Goal: Task Accomplishment & Management: Use online tool/utility

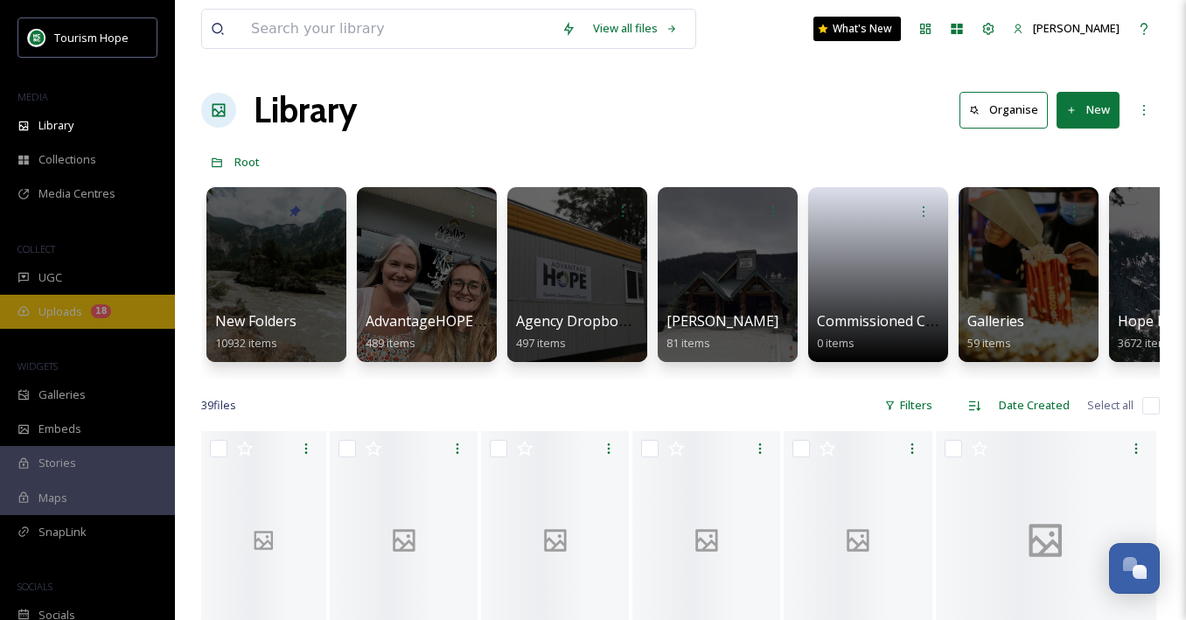
drag, startPoint x: 0, startPoint y: 0, endPoint x: 95, endPoint y: 308, distance: 322.3
click at [95, 308] on div "18" at bounding box center [101, 311] width 20 height 14
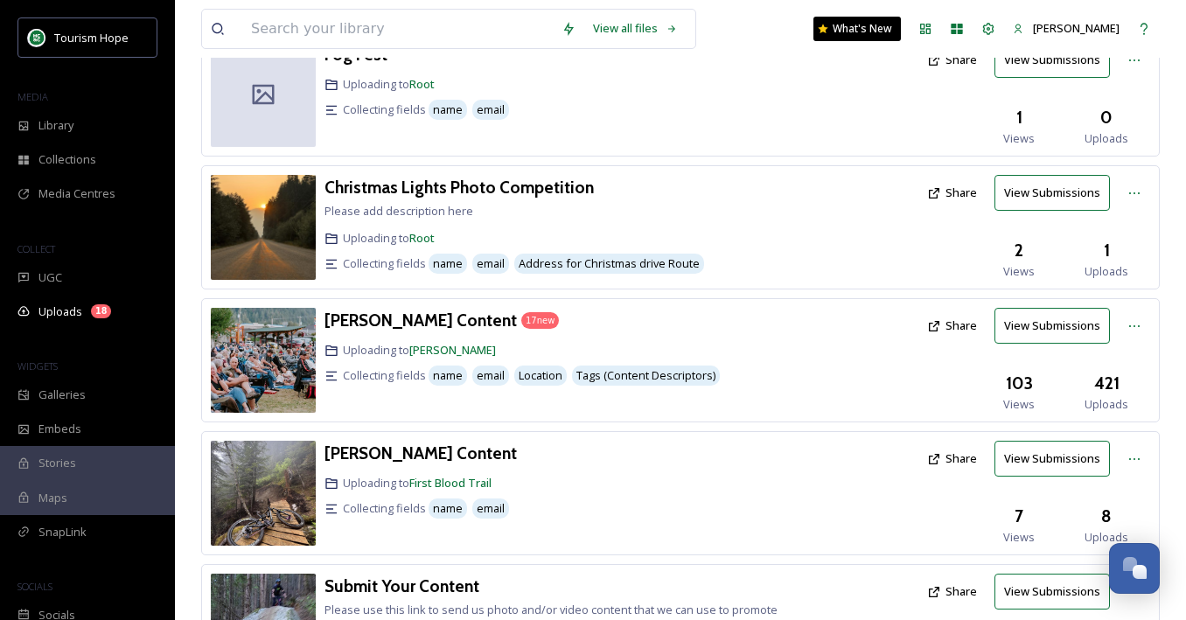
scroll to position [326, 0]
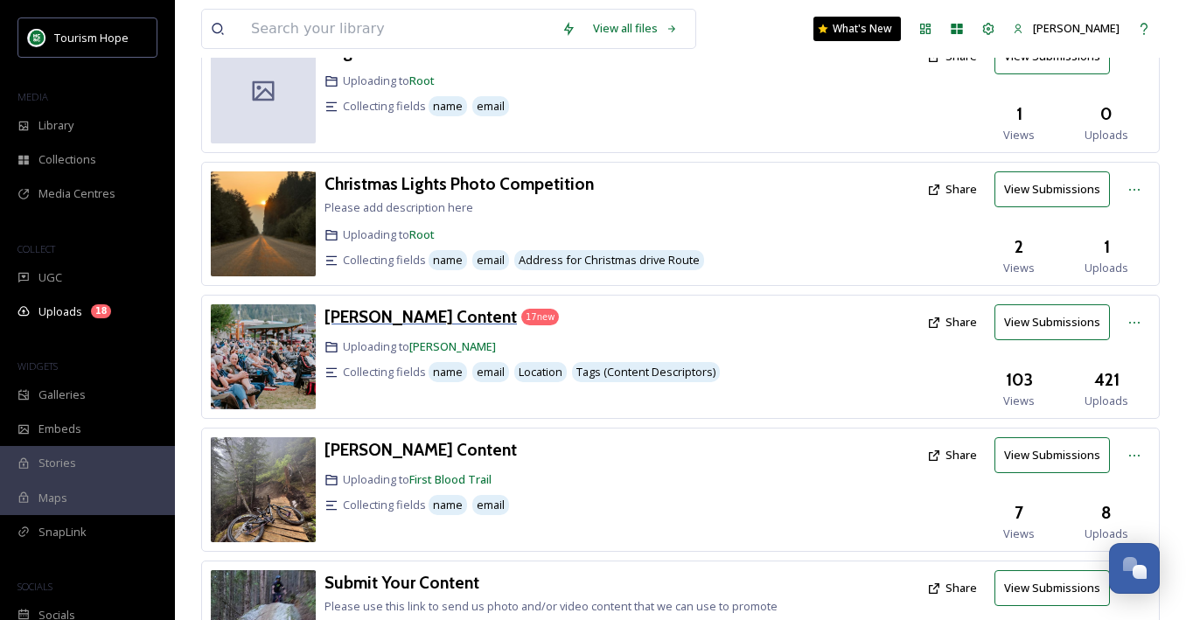
click at [385, 322] on h3 "[PERSON_NAME] Content" at bounding box center [421, 316] width 192 height 21
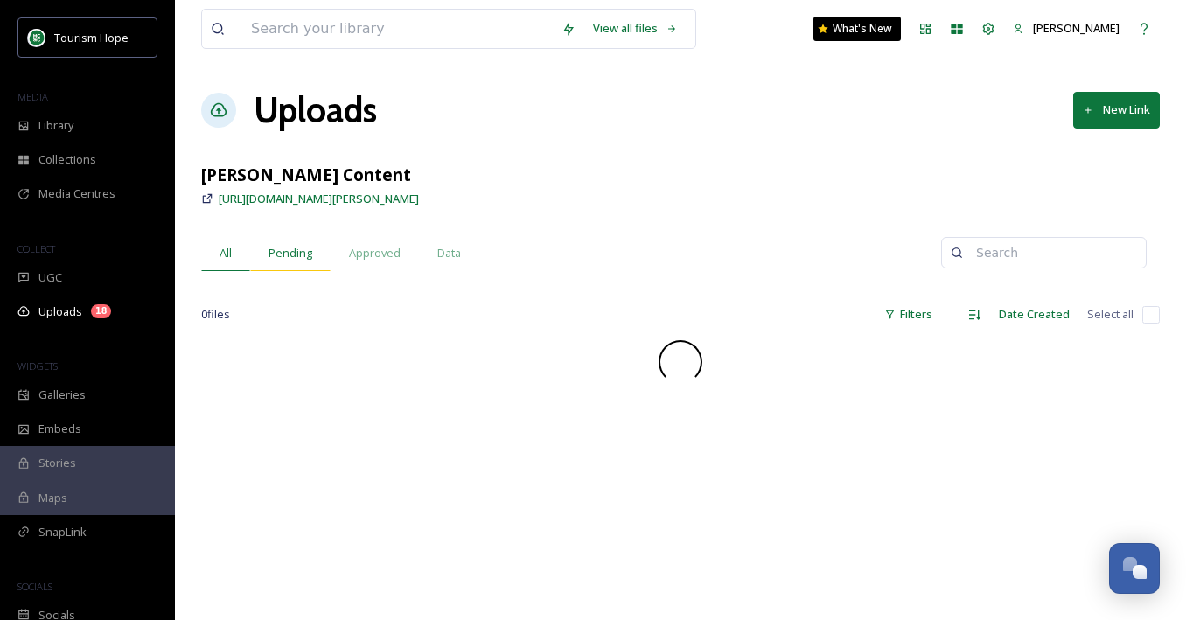
click at [290, 241] on div "Pending" at bounding box center [290, 253] width 80 height 36
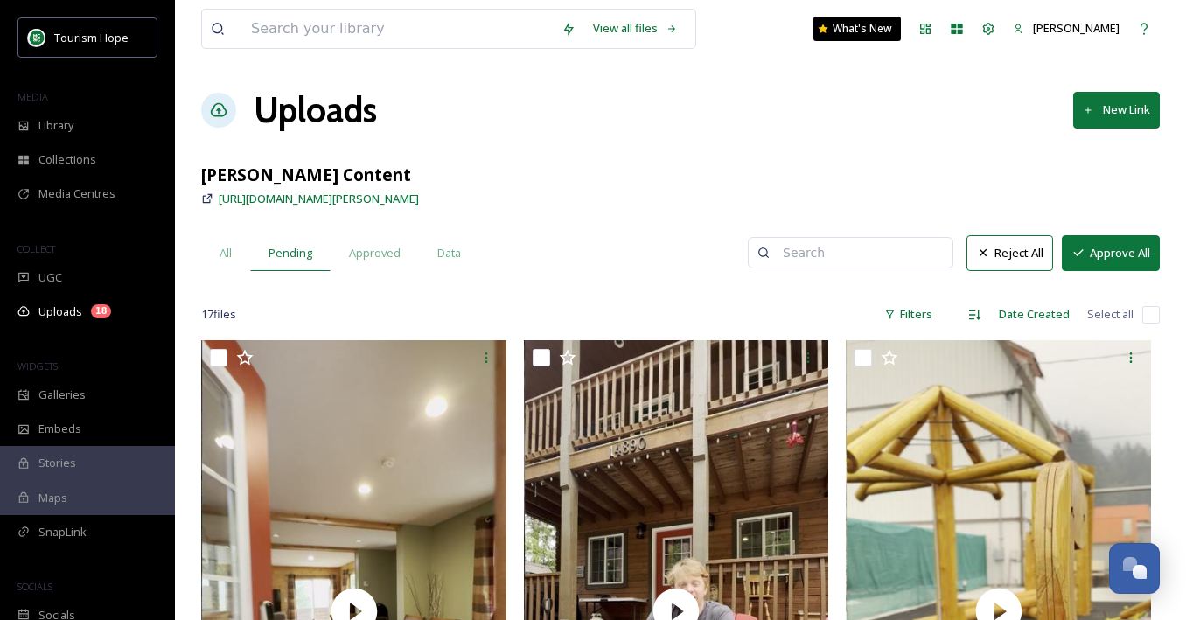
click at [1154, 318] on input "checkbox" at bounding box center [1150, 314] width 17 height 17
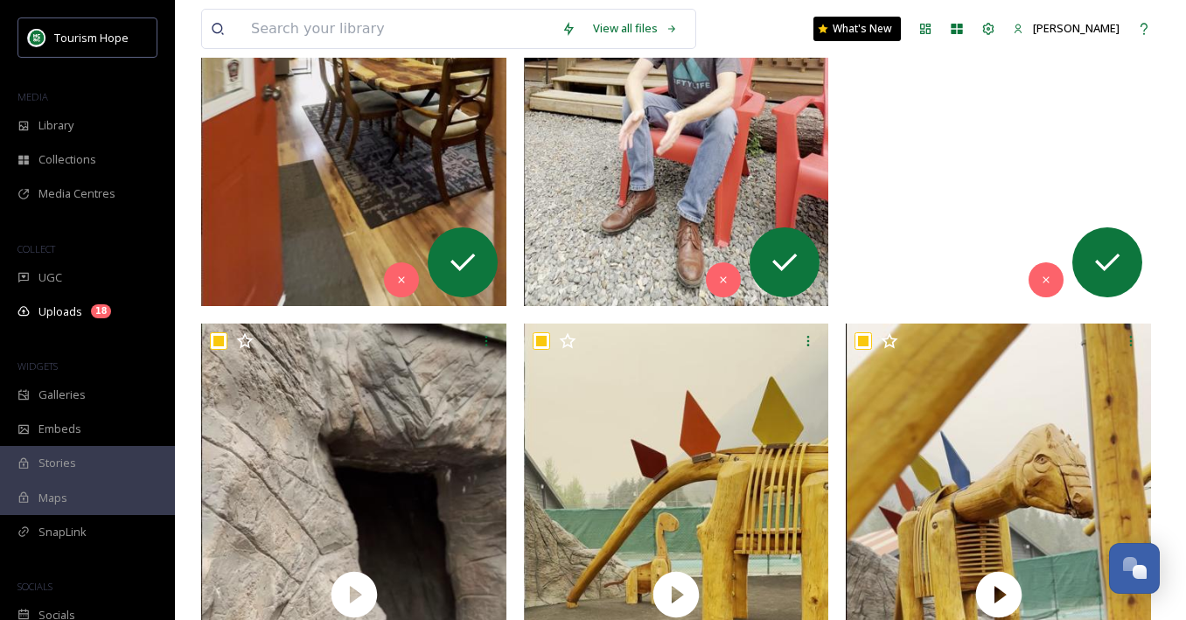
checkbox input "true"
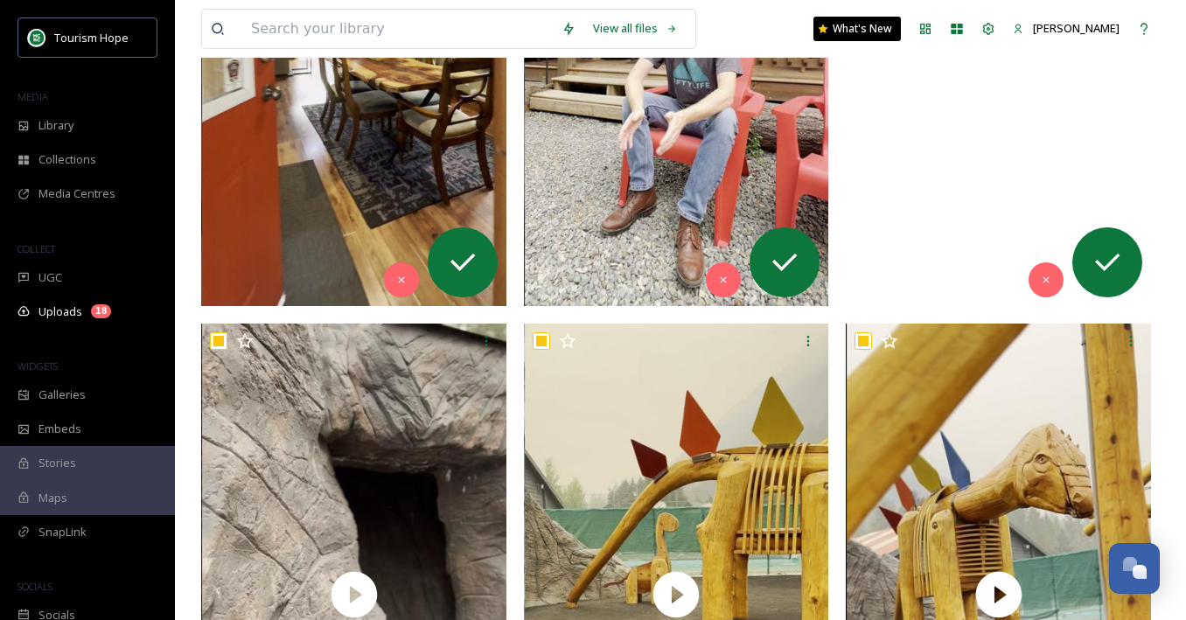
checkbox input "true"
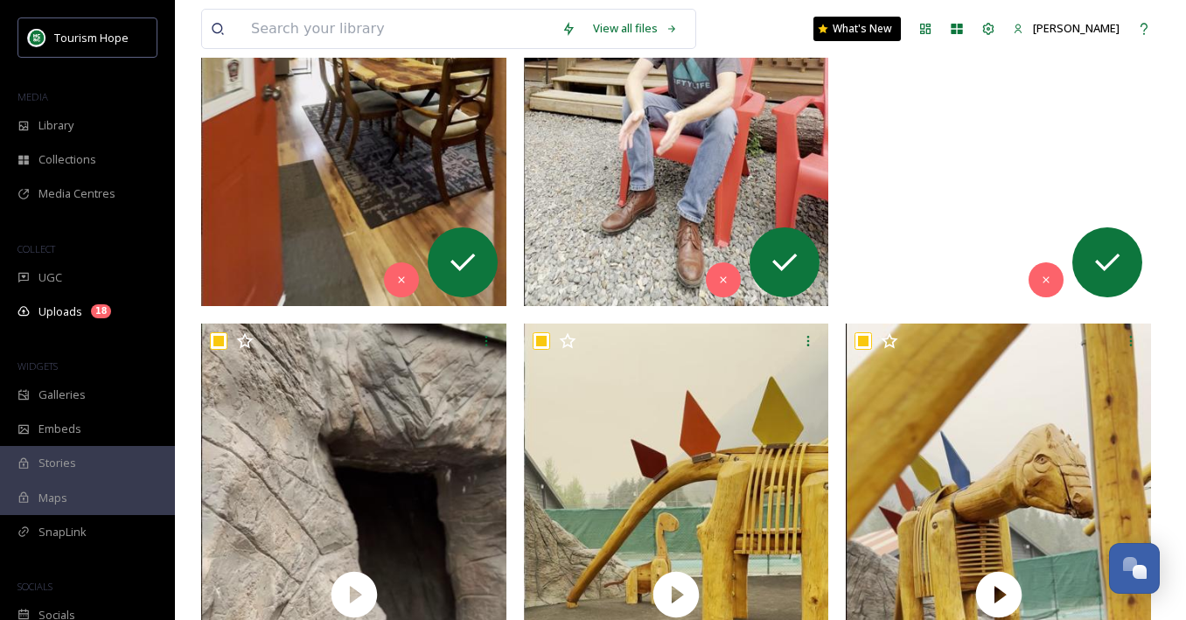
checkbox input "true"
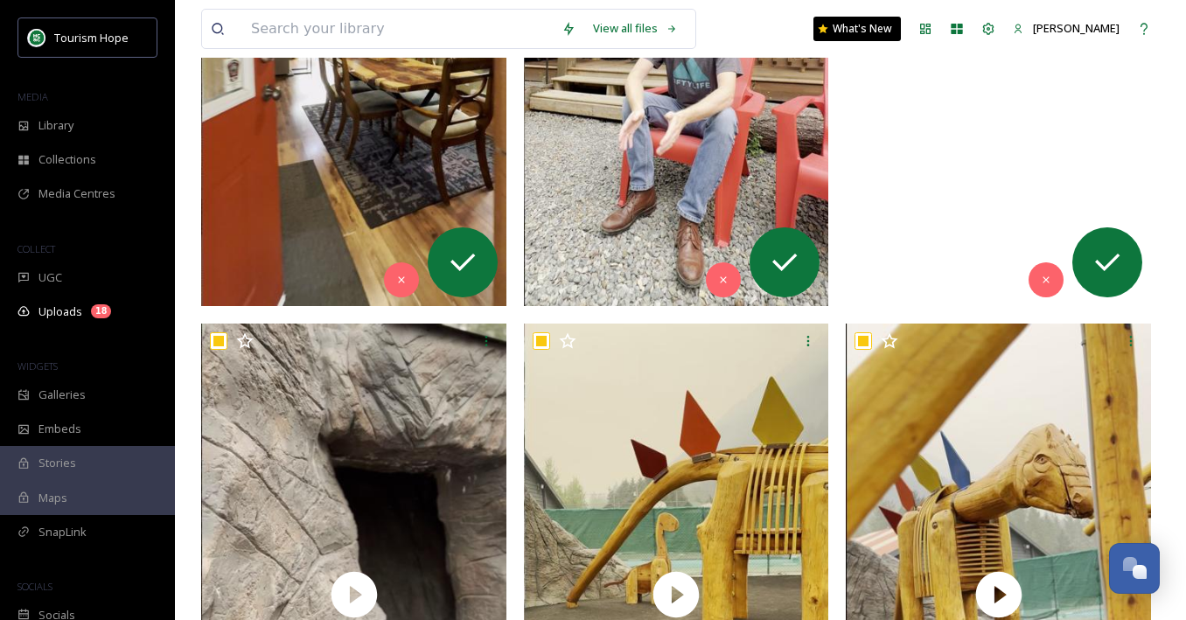
checkbox input "true"
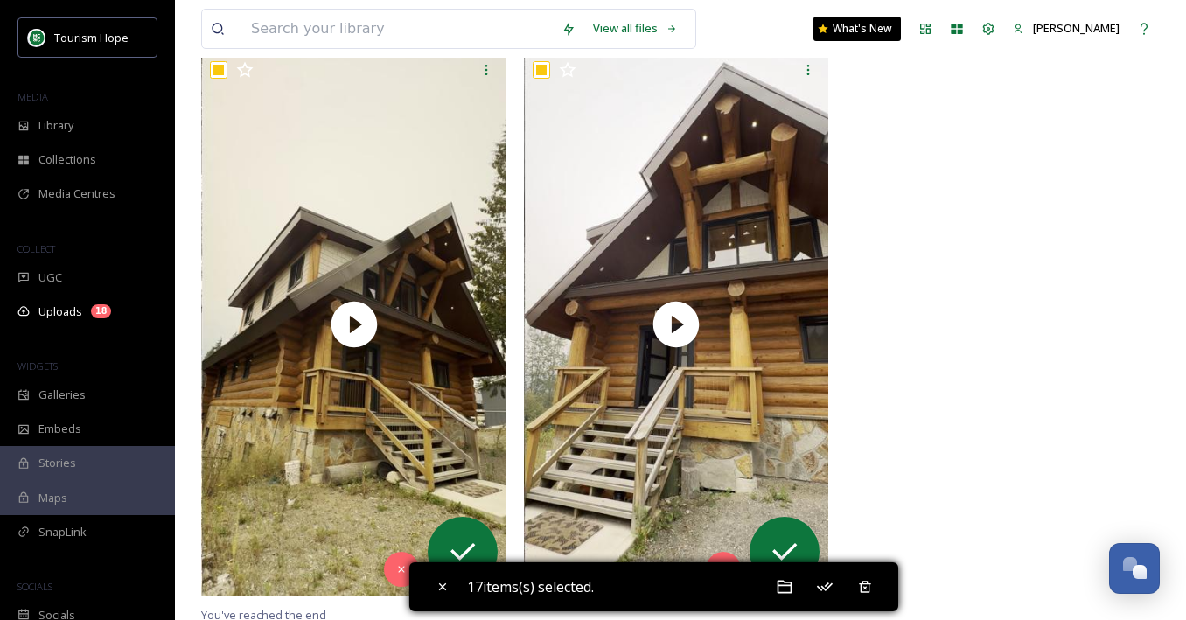
scroll to position [3093, 0]
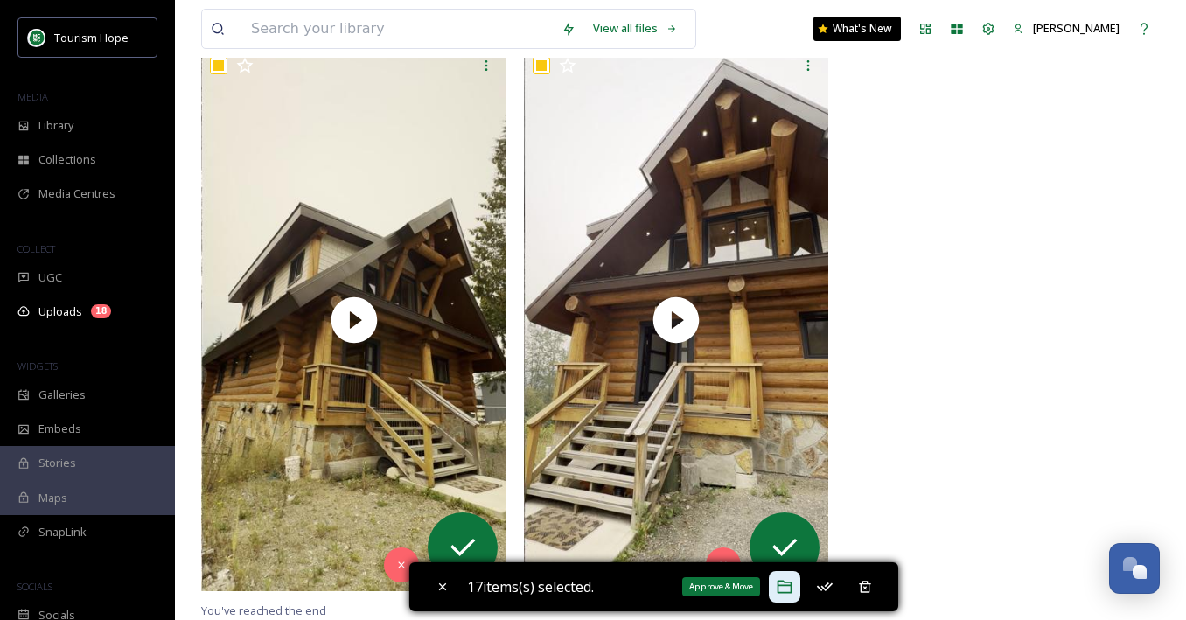
click at [790, 587] on icon at bounding box center [784, 586] width 17 height 17
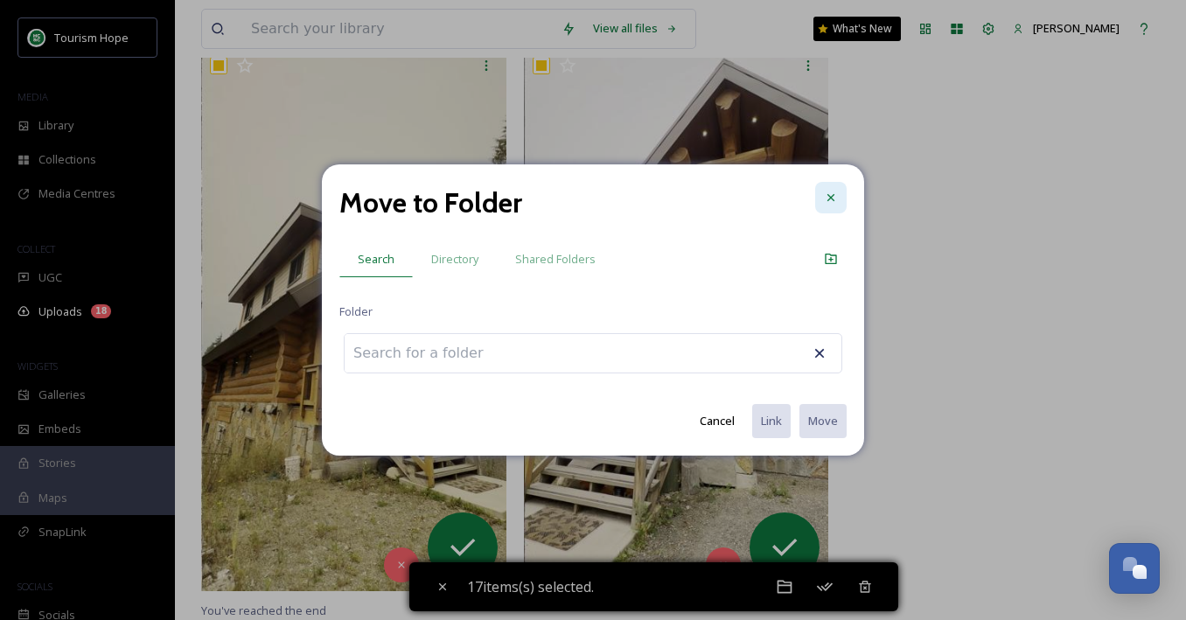
click at [836, 194] on icon at bounding box center [831, 198] width 14 height 14
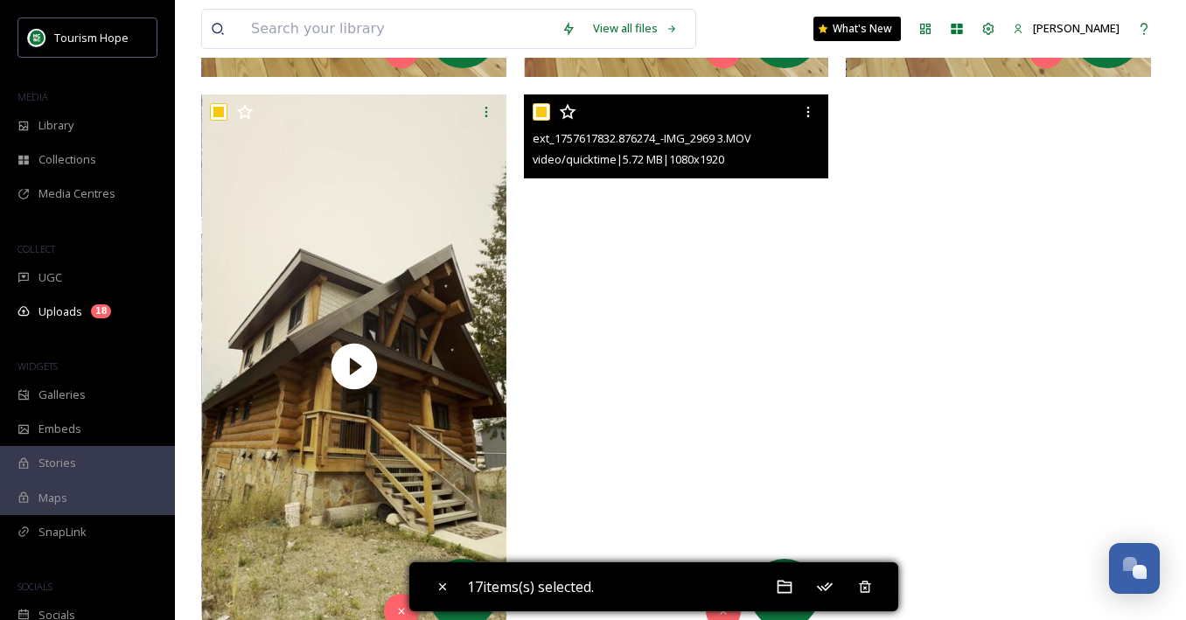
scroll to position [3046, 0]
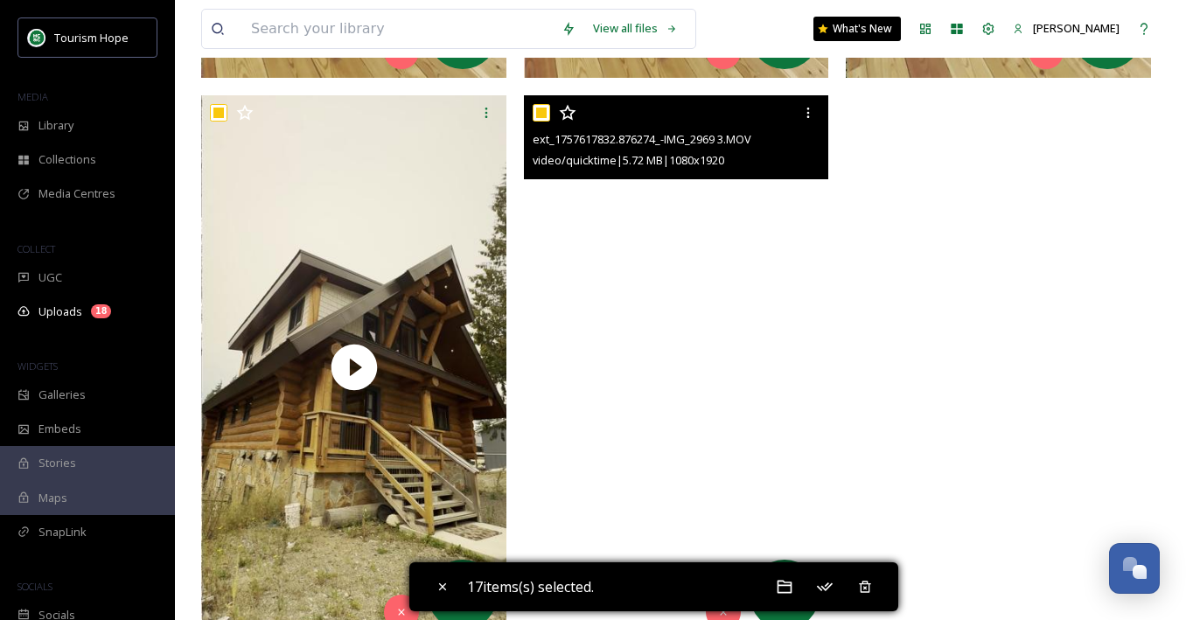
click at [739, 311] on video "ext_1757617832.876274_-IMG_2969 3.MOV" at bounding box center [676, 366] width 305 height 542
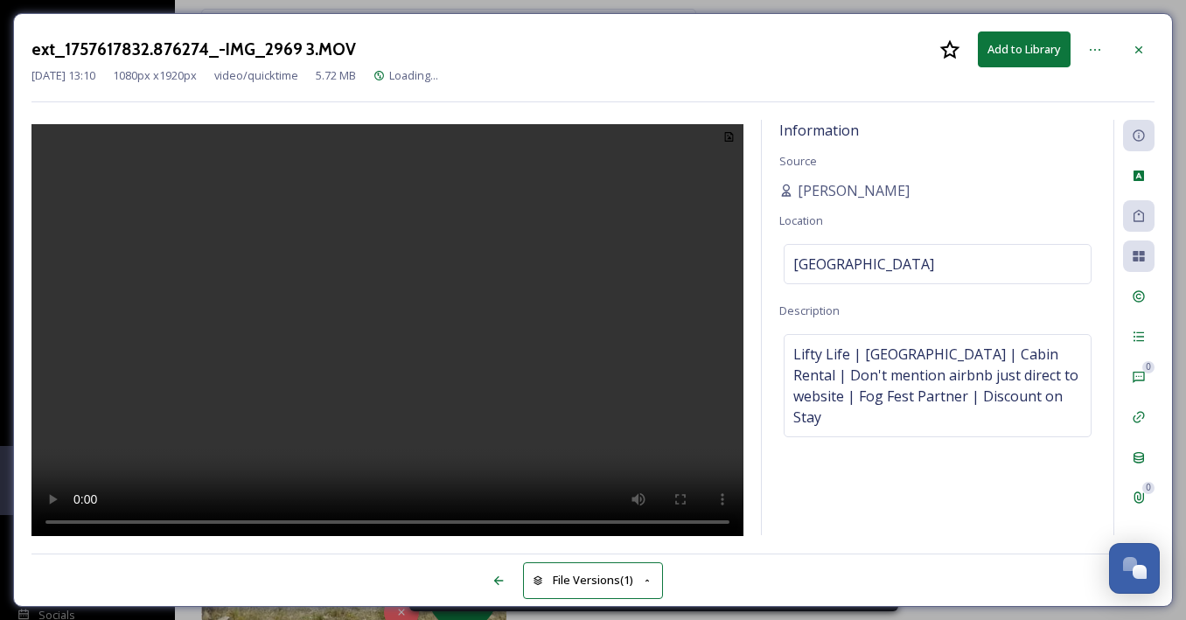
click at [476, 366] on video at bounding box center [387, 332] width 712 height 417
click at [1141, 45] on icon at bounding box center [1139, 50] width 14 height 14
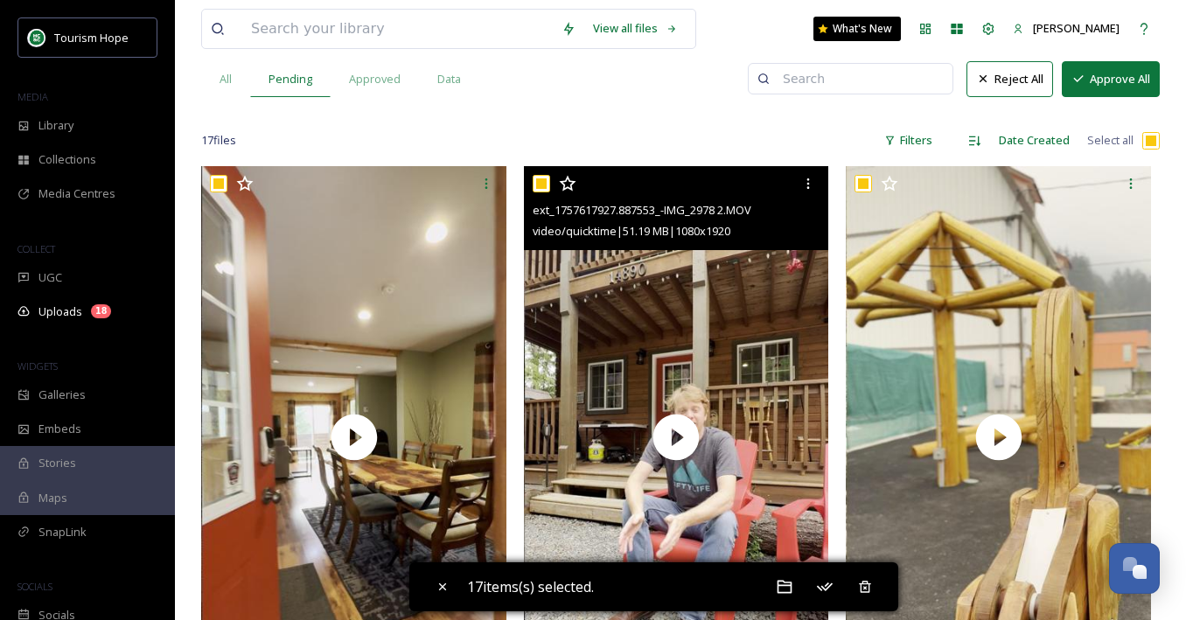
scroll to position [178, 0]
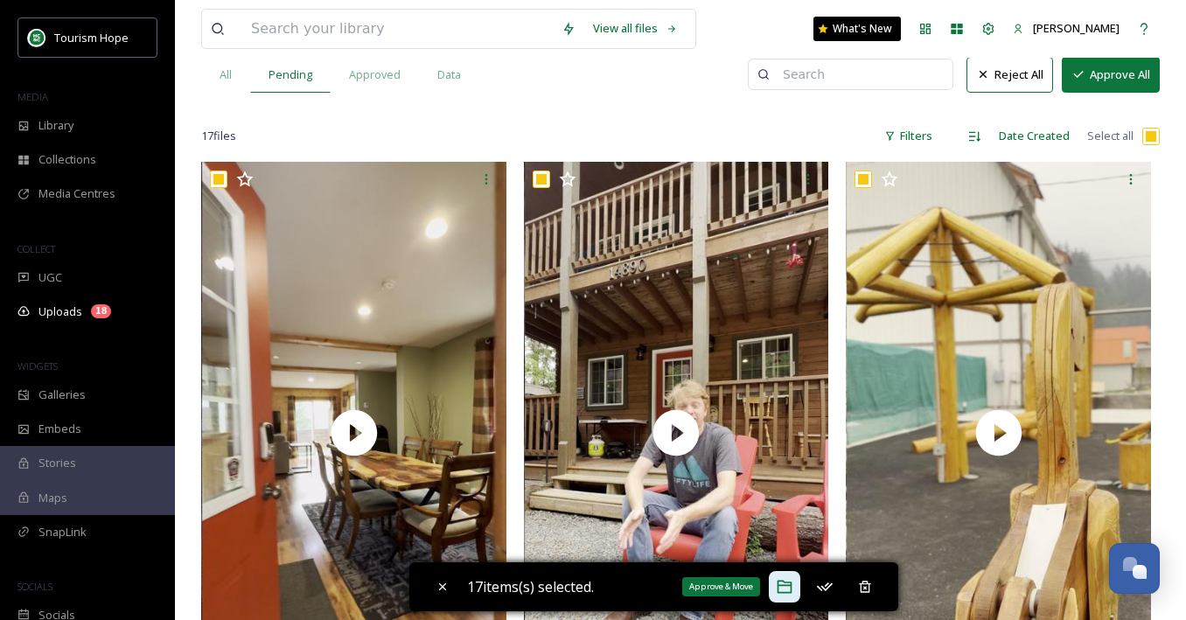
click at [789, 582] on icon at bounding box center [785, 587] width 15 height 13
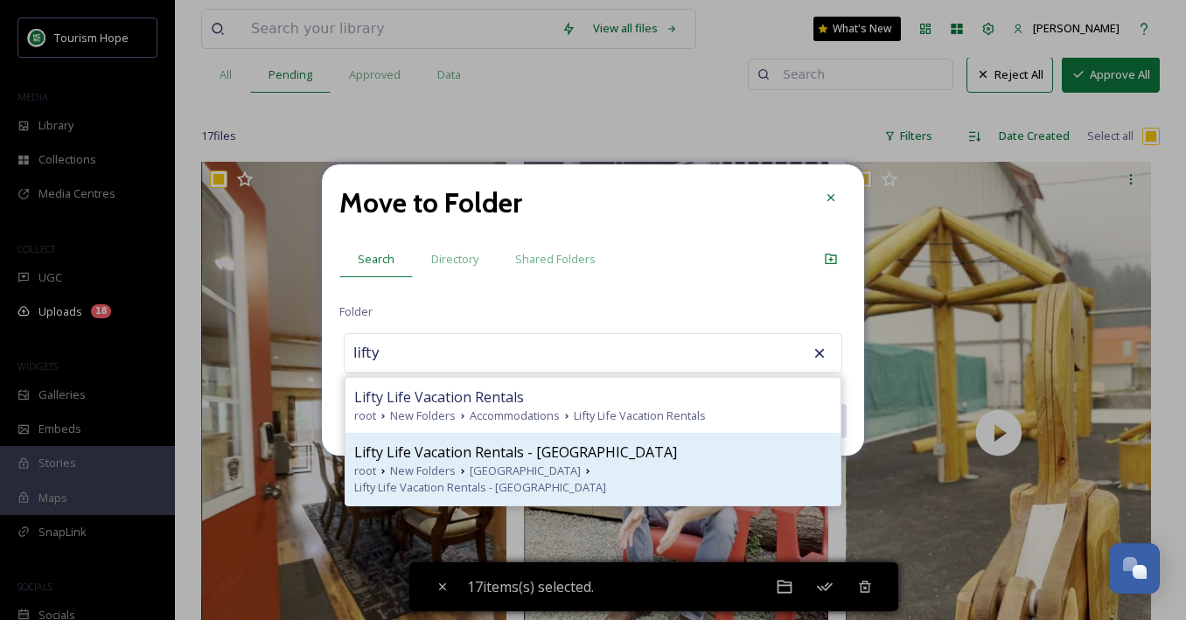
click at [531, 455] on span "Lifty Life Vacation Rentals - [GEOGRAPHIC_DATA]" at bounding box center [515, 452] width 323 height 21
type input "Lifty Life Vacation Rentals - [GEOGRAPHIC_DATA]"
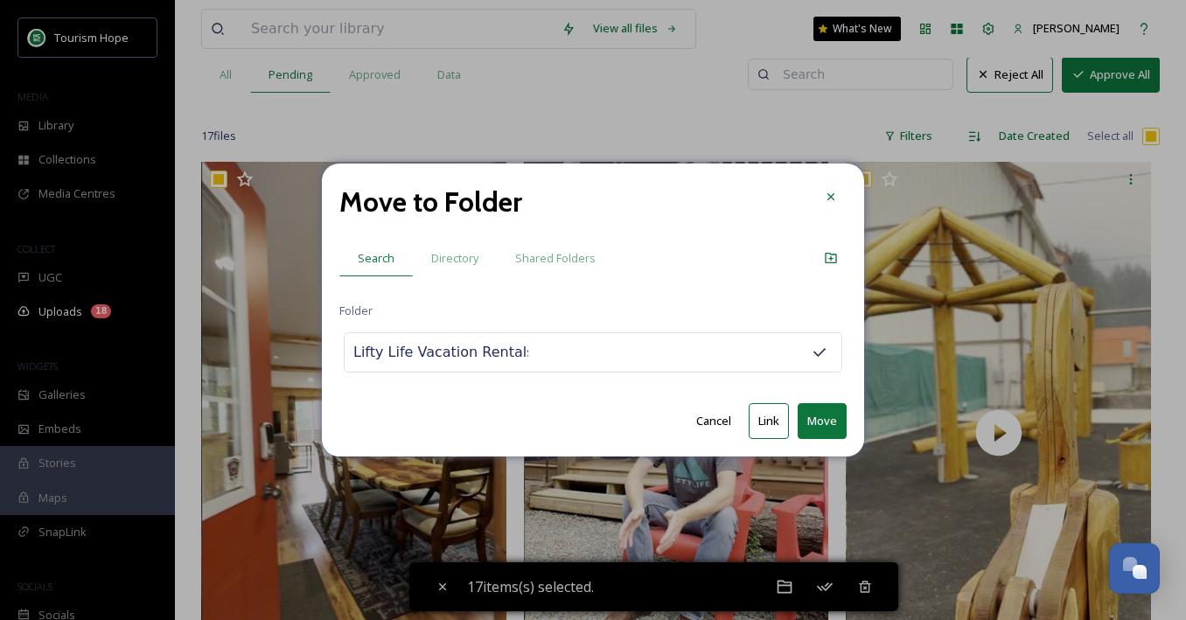
click at [644, 358] on div "Lifty Life Vacation Rentals - [GEOGRAPHIC_DATA]" at bounding box center [593, 352] width 499 height 40
click at [482, 353] on input "Lifty Life Vacation Rentals - [GEOGRAPHIC_DATA]" at bounding box center [441, 352] width 192 height 38
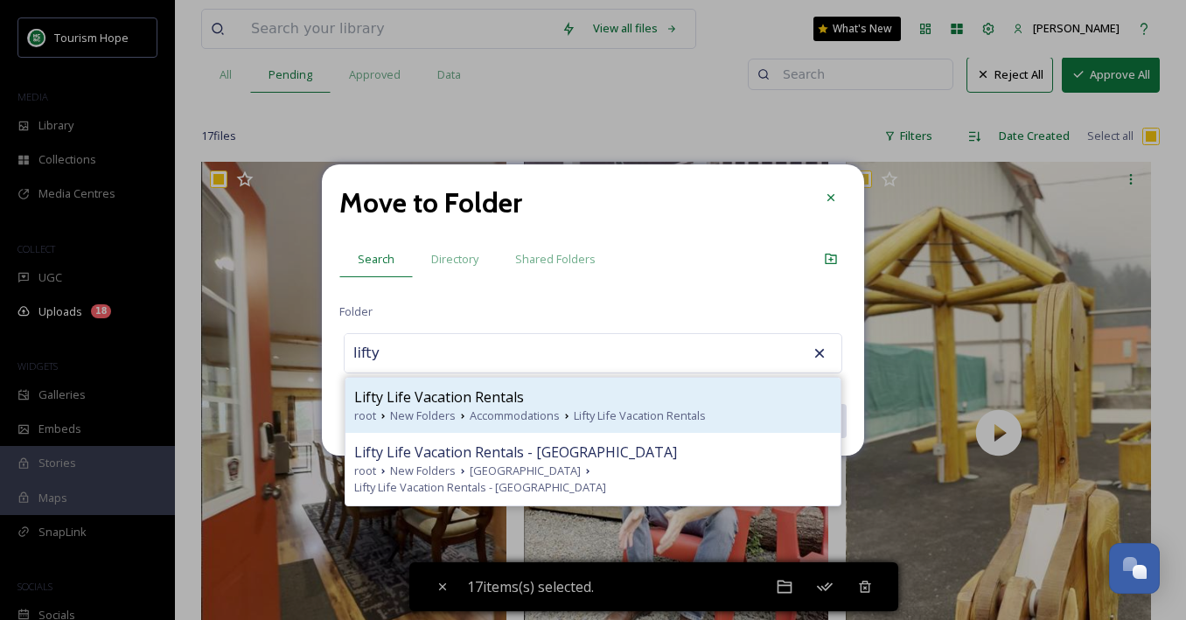
click at [502, 400] on span "Lifty Life Vacation Rentals" at bounding box center [439, 397] width 170 height 21
type input "Lifty Life Vacation Rentals"
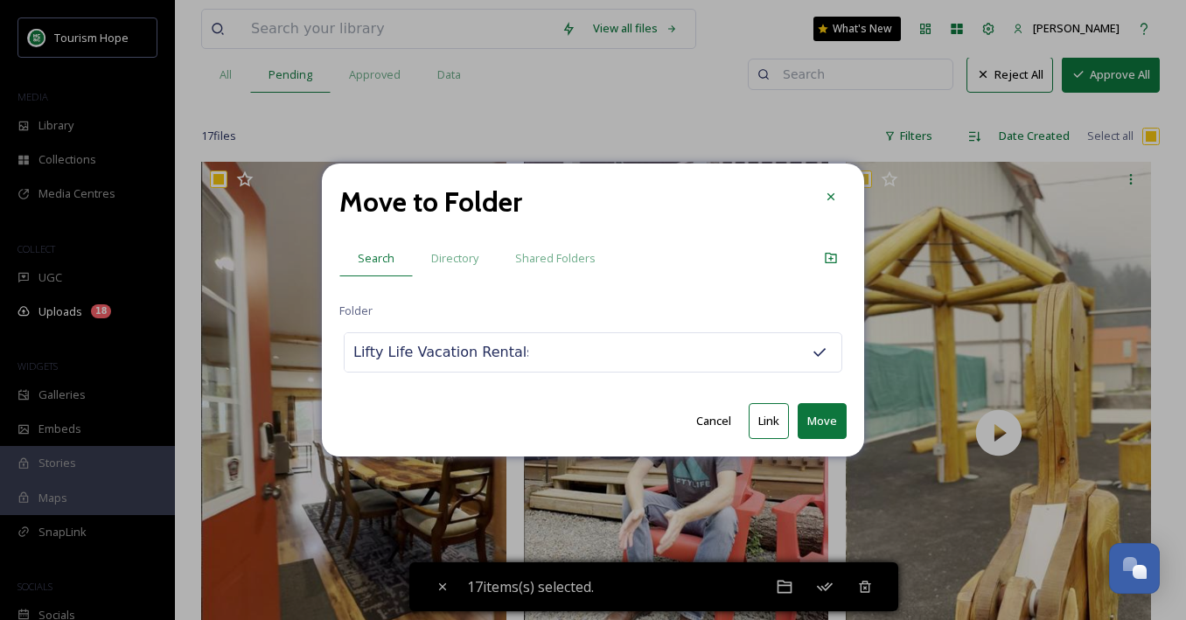
click at [765, 416] on button "Link" at bounding box center [769, 421] width 40 height 36
checkbox input "false"
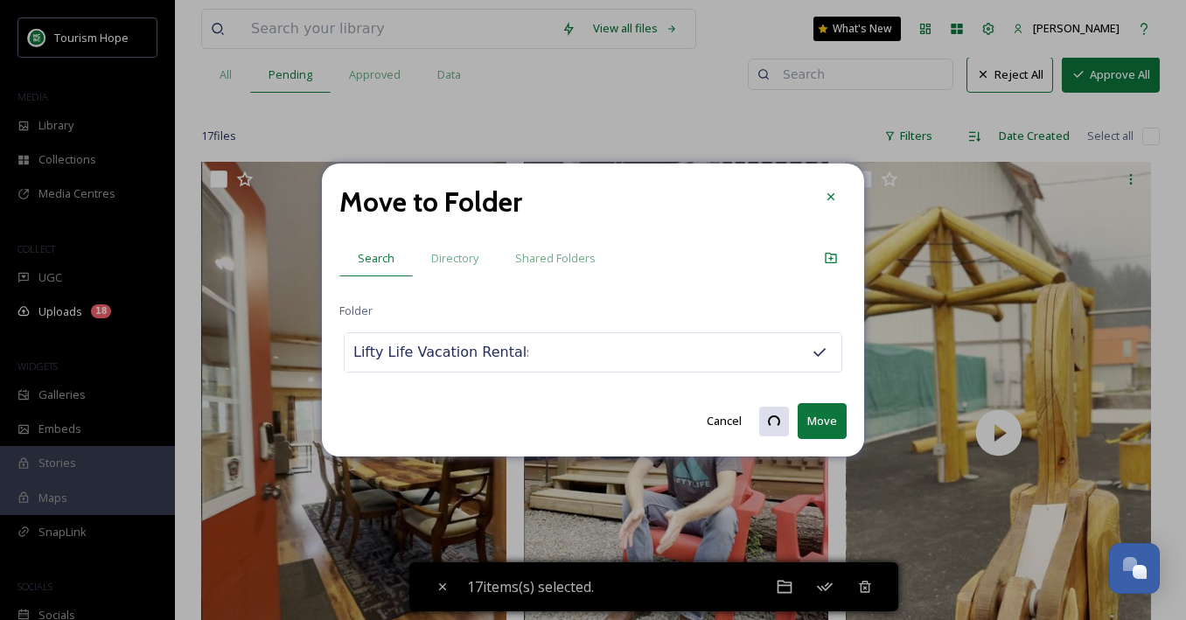
checkbox input "false"
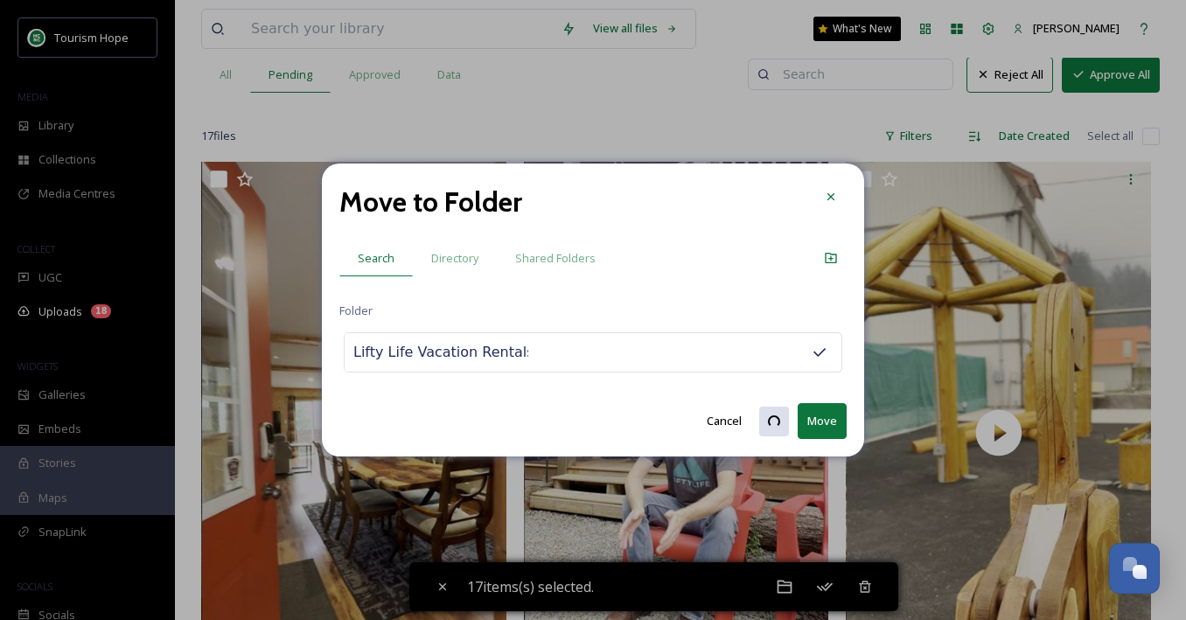
checkbox input "false"
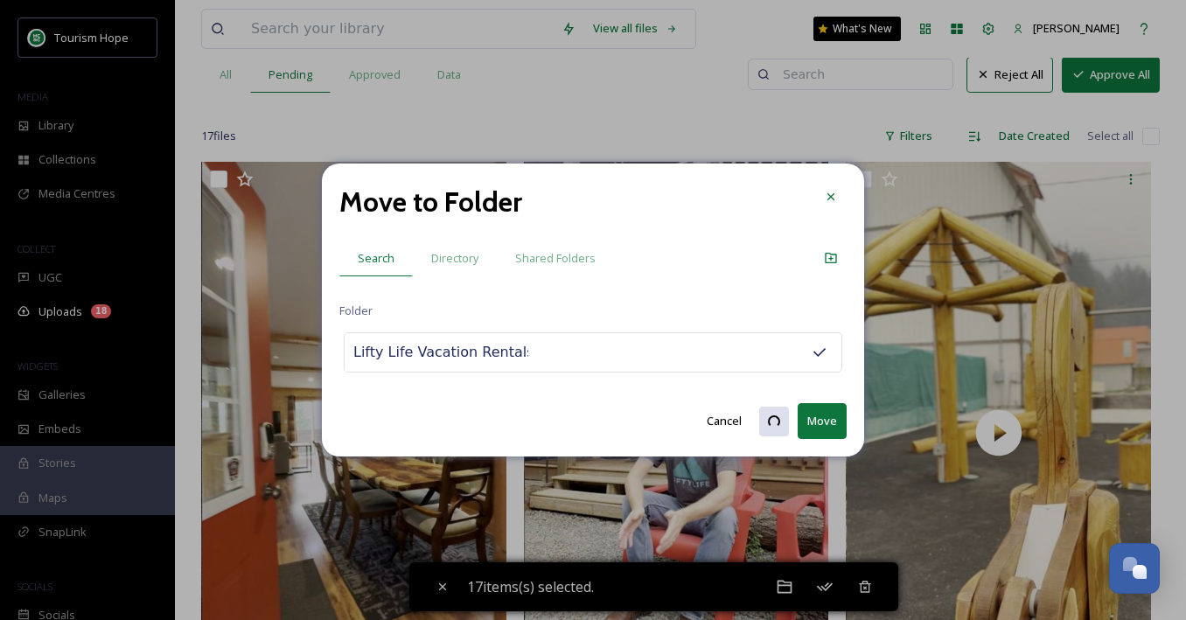
checkbox input "false"
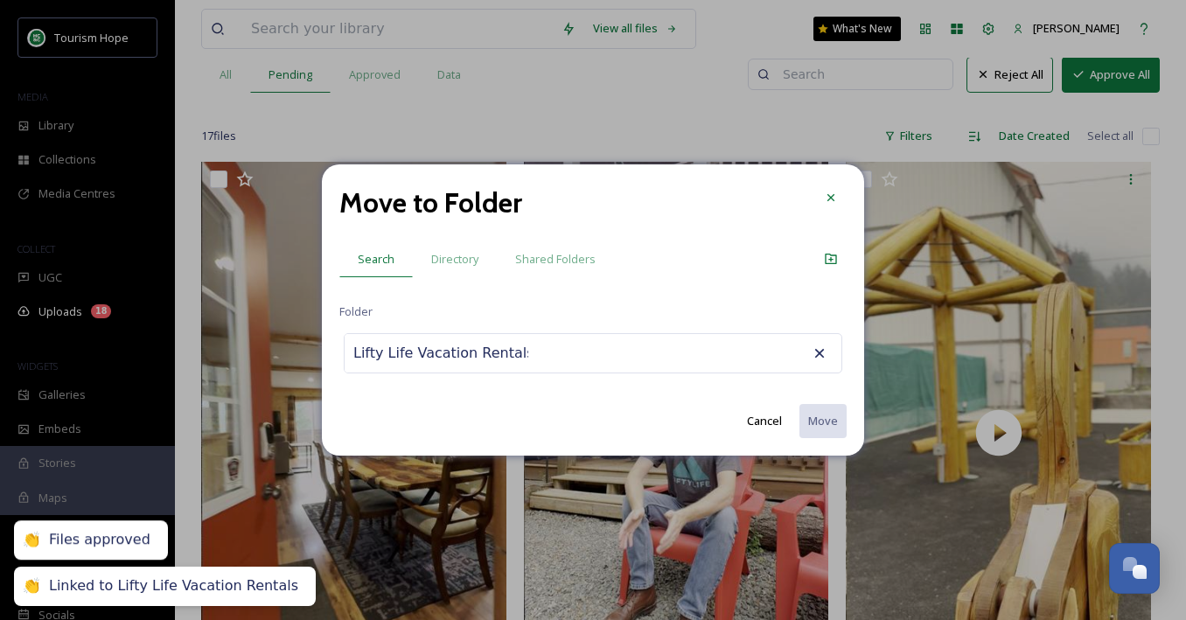
click at [451, 351] on input "Lifty Life Vacation Rentals" at bounding box center [441, 353] width 192 height 38
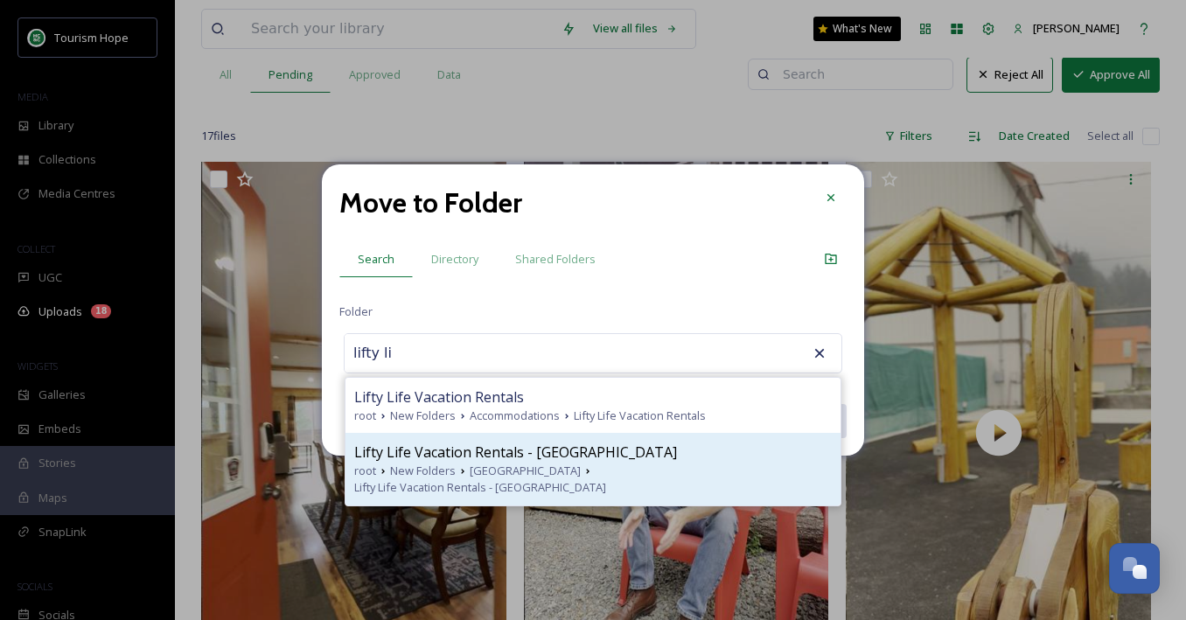
click at [507, 458] on span "Lifty Life Vacation Rentals - [GEOGRAPHIC_DATA]" at bounding box center [515, 452] width 323 height 21
type input "Lifty Life Vacation Rentals - [GEOGRAPHIC_DATA]"
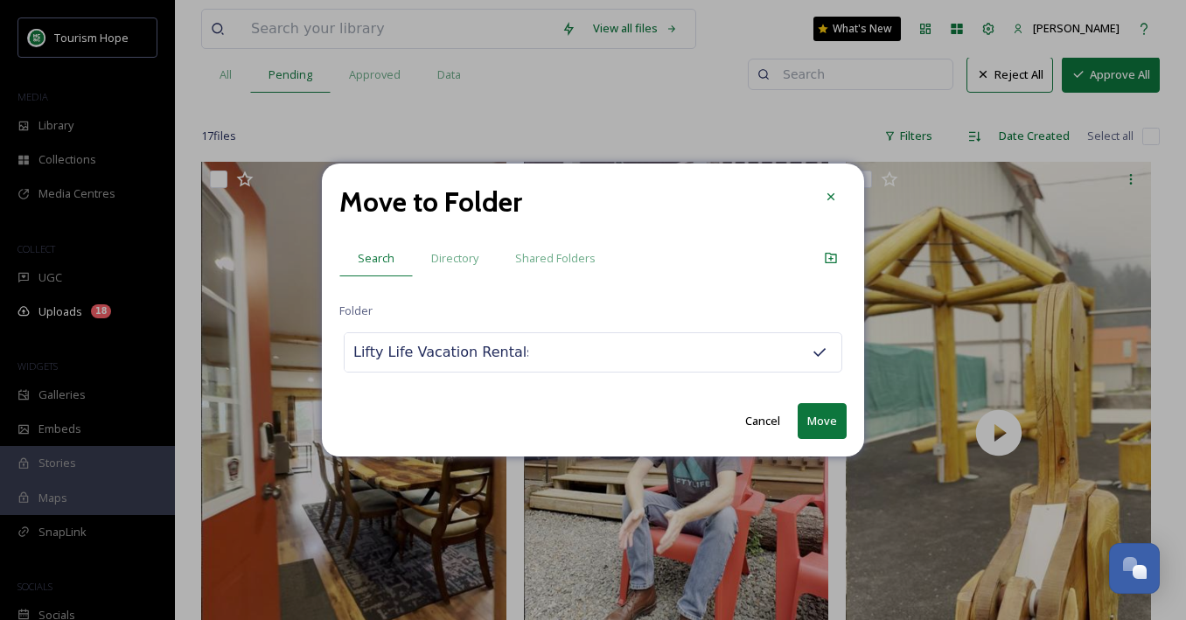
click at [822, 415] on button "Move" at bounding box center [822, 421] width 49 height 36
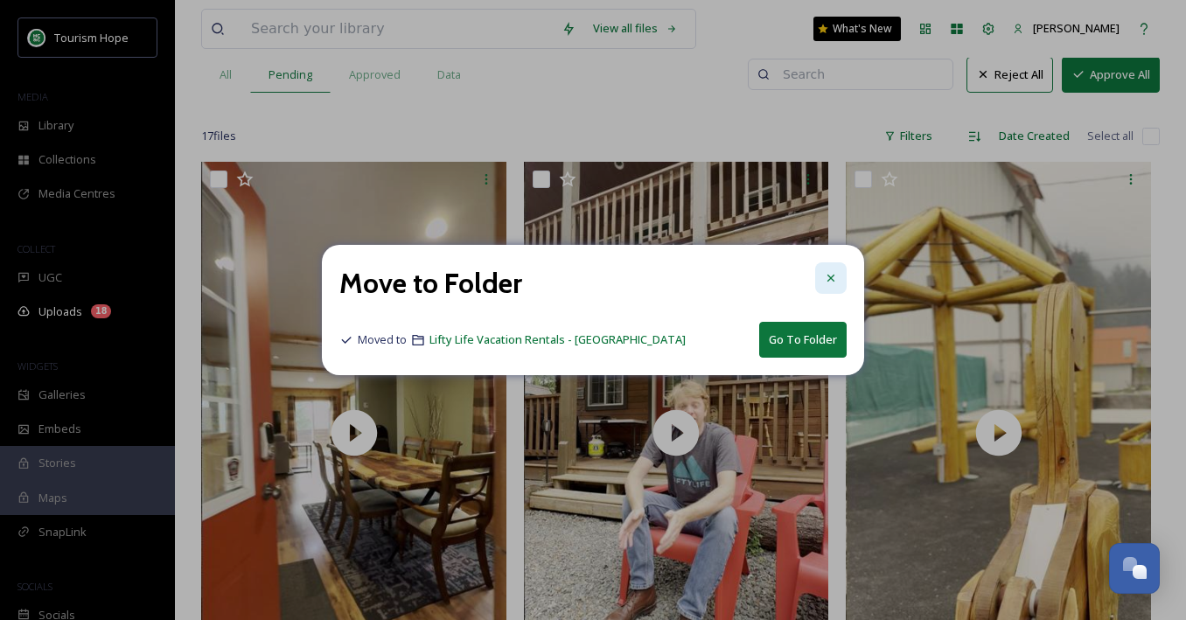
click at [835, 281] on icon at bounding box center [831, 278] width 14 height 14
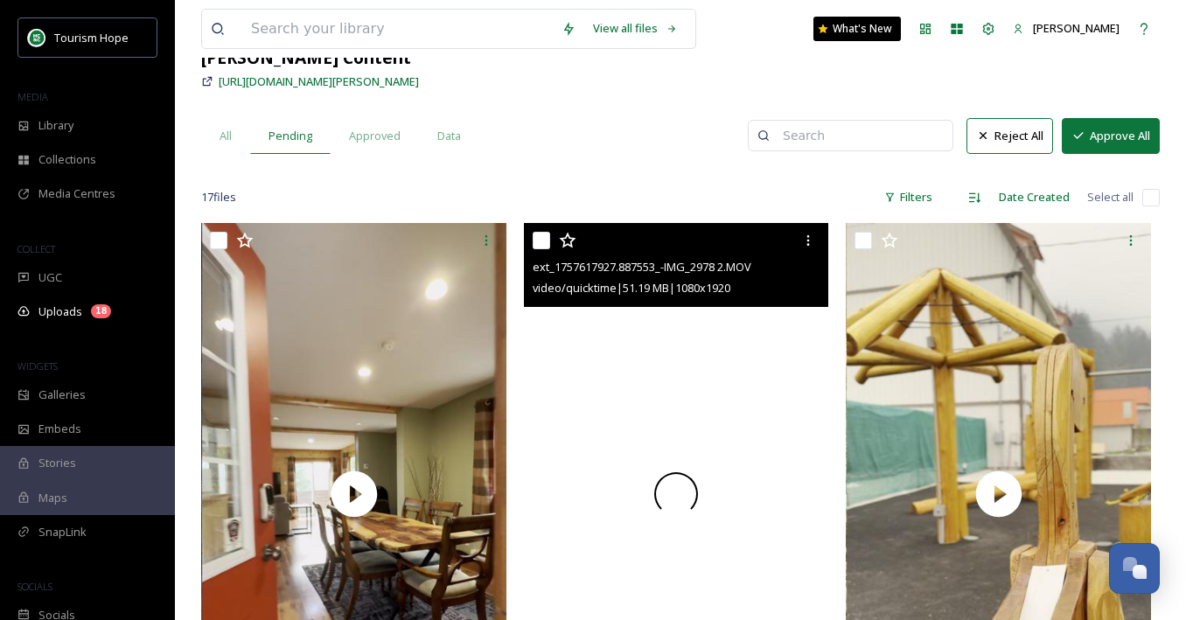
scroll to position [0, 0]
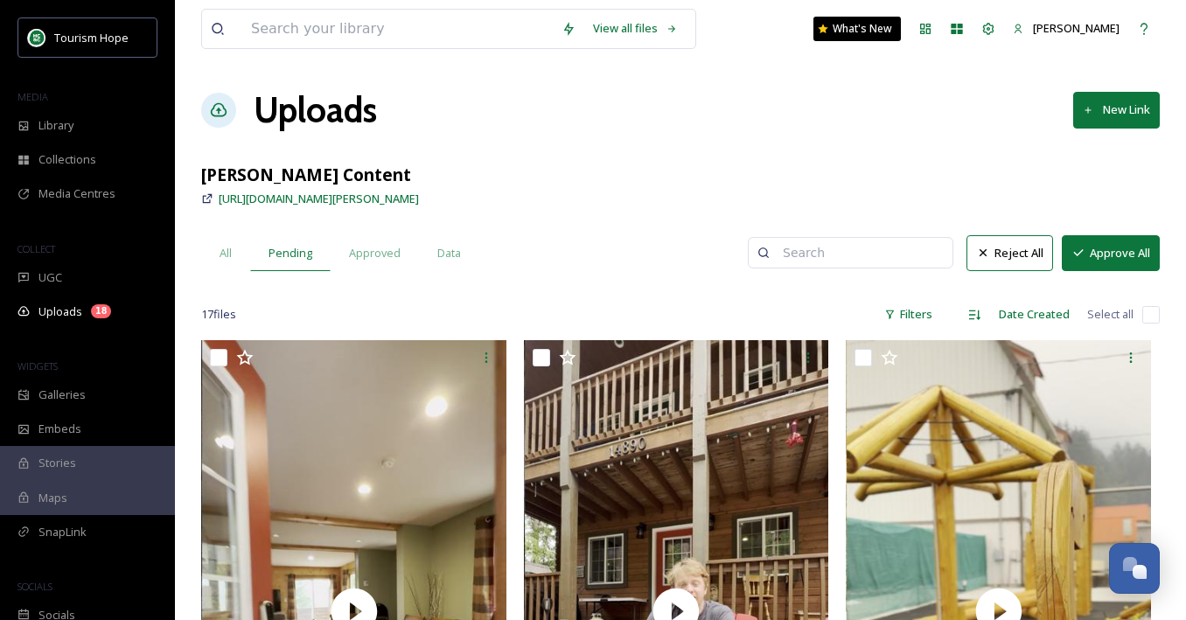
click at [1109, 252] on button "Approve All" at bounding box center [1111, 253] width 98 height 36
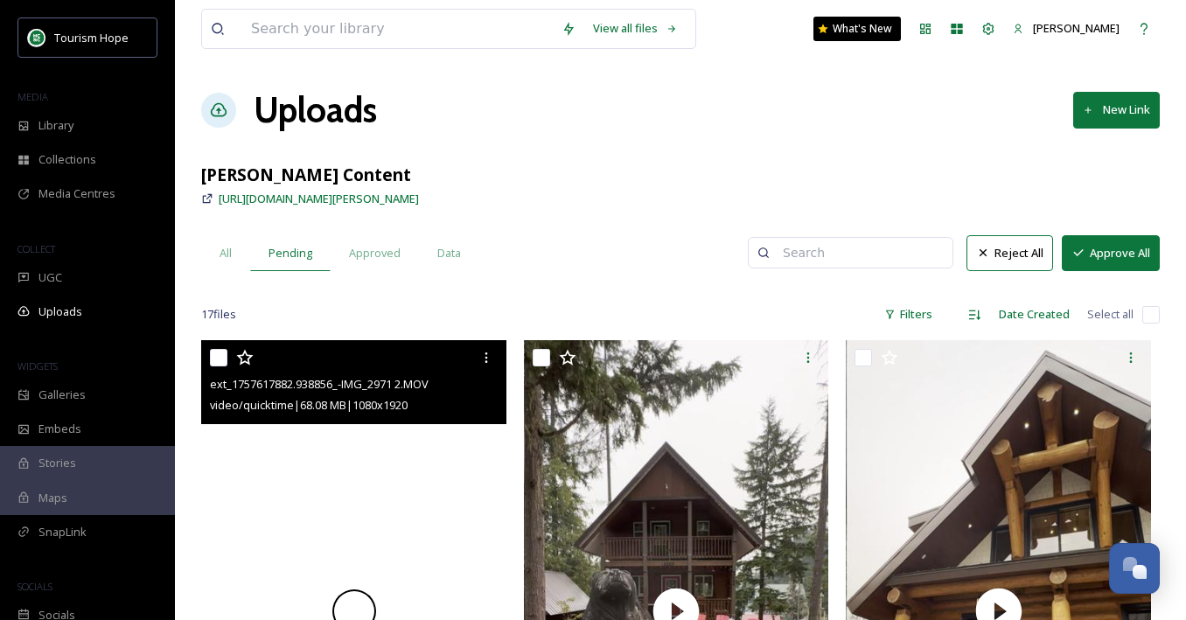
click at [354, 461] on div at bounding box center [353, 611] width 305 height 542
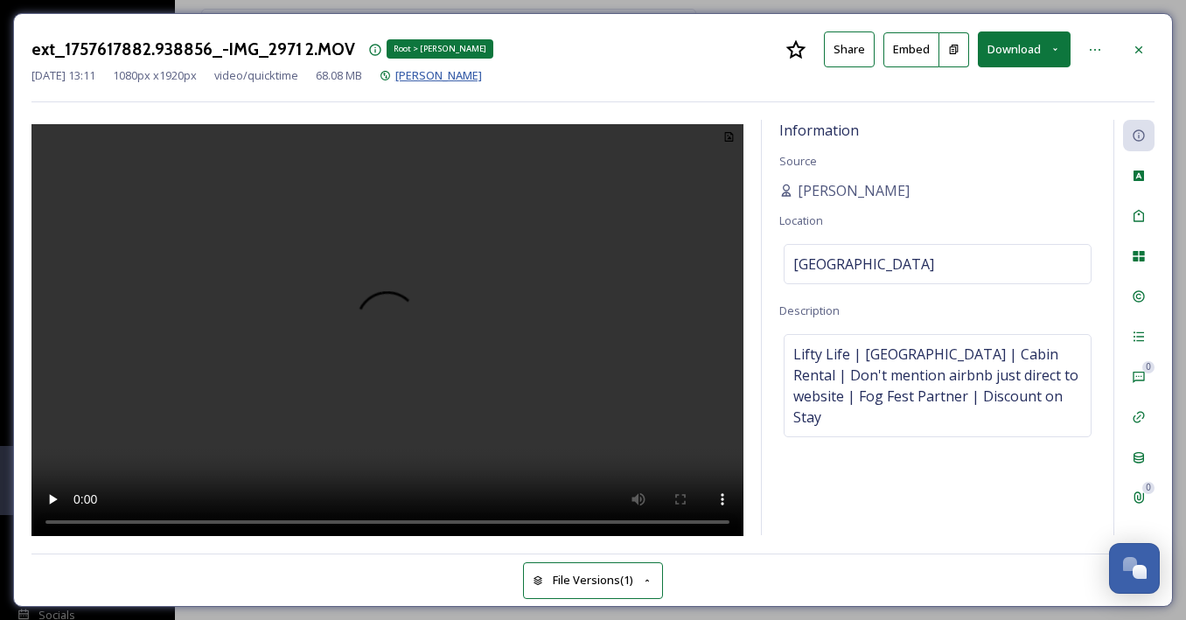
click at [482, 73] on span "[PERSON_NAME]" at bounding box center [438, 75] width 87 height 16
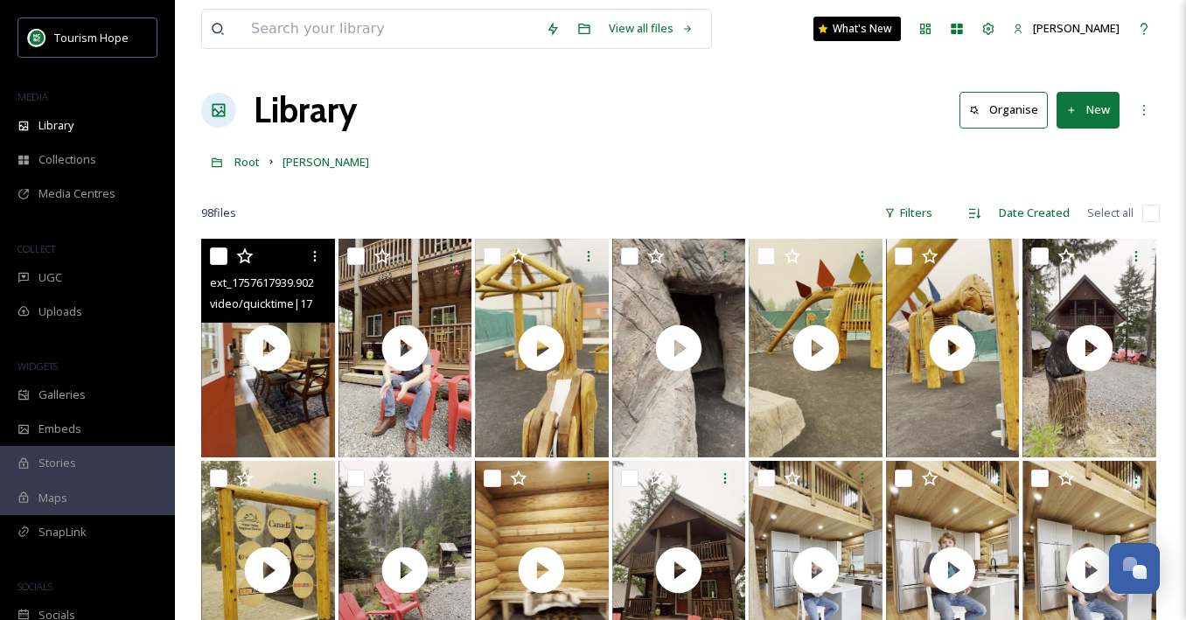
click at [216, 261] on input "checkbox" at bounding box center [218, 256] width 17 height 17
checkbox input "true"
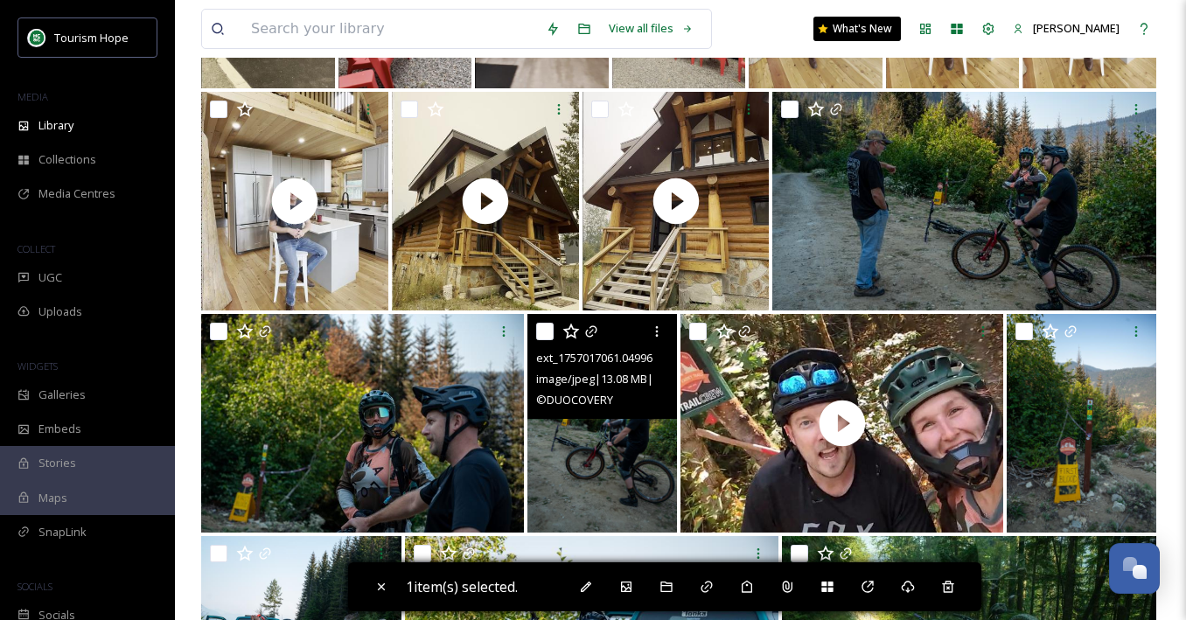
scroll to position [540, 0]
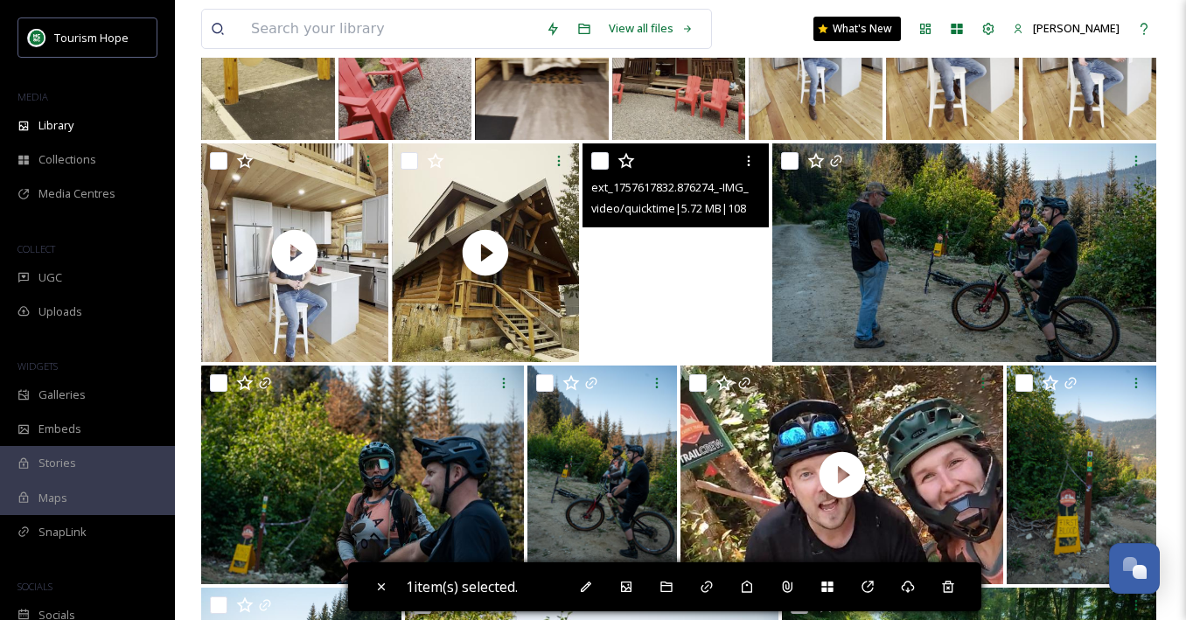
click at [640, 265] on video "ext_1757617832.876274_-IMG_2969 3.MOV" at bounding box center [676, 252] width 187 height 219
checkbox input "true"
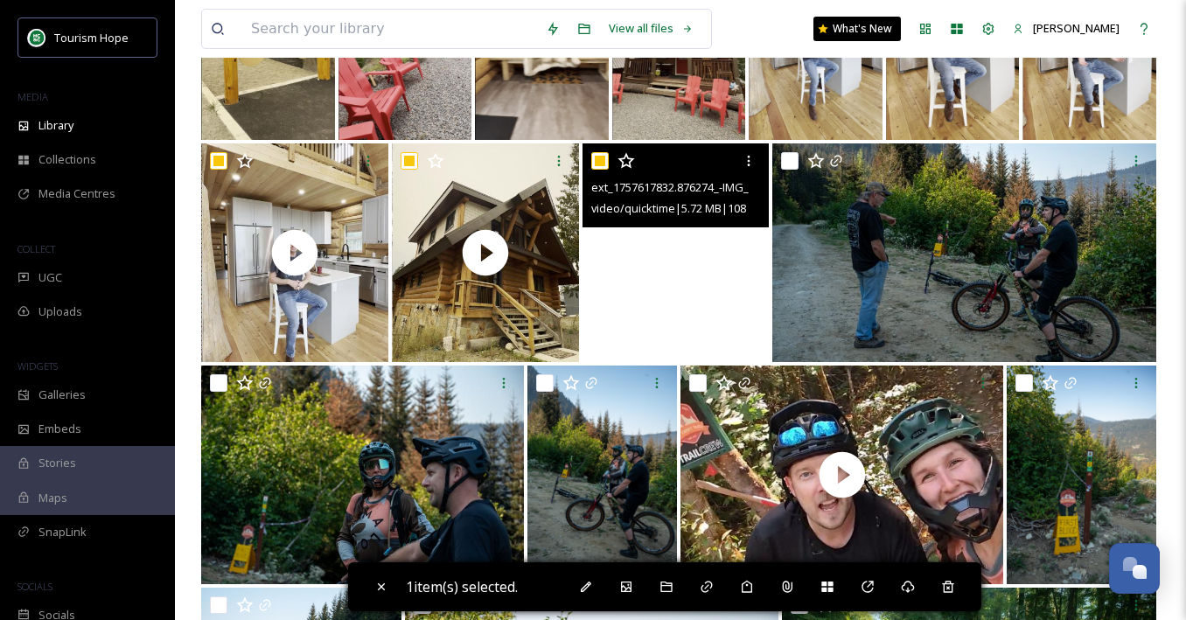
checkbox input "true"
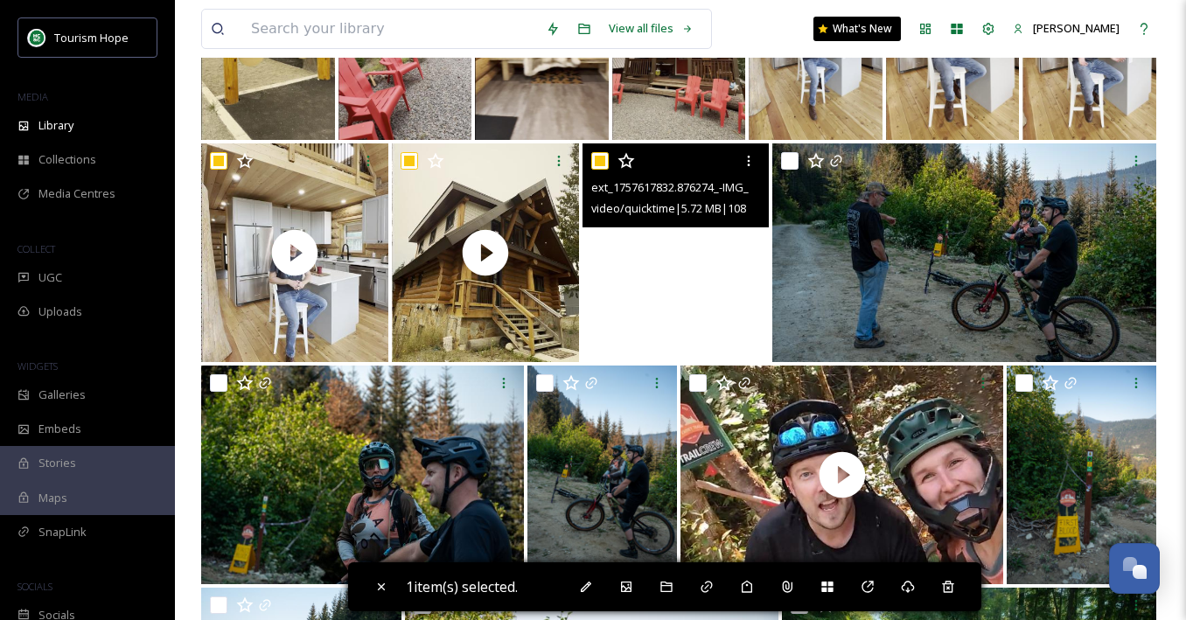
checkbox input "true"
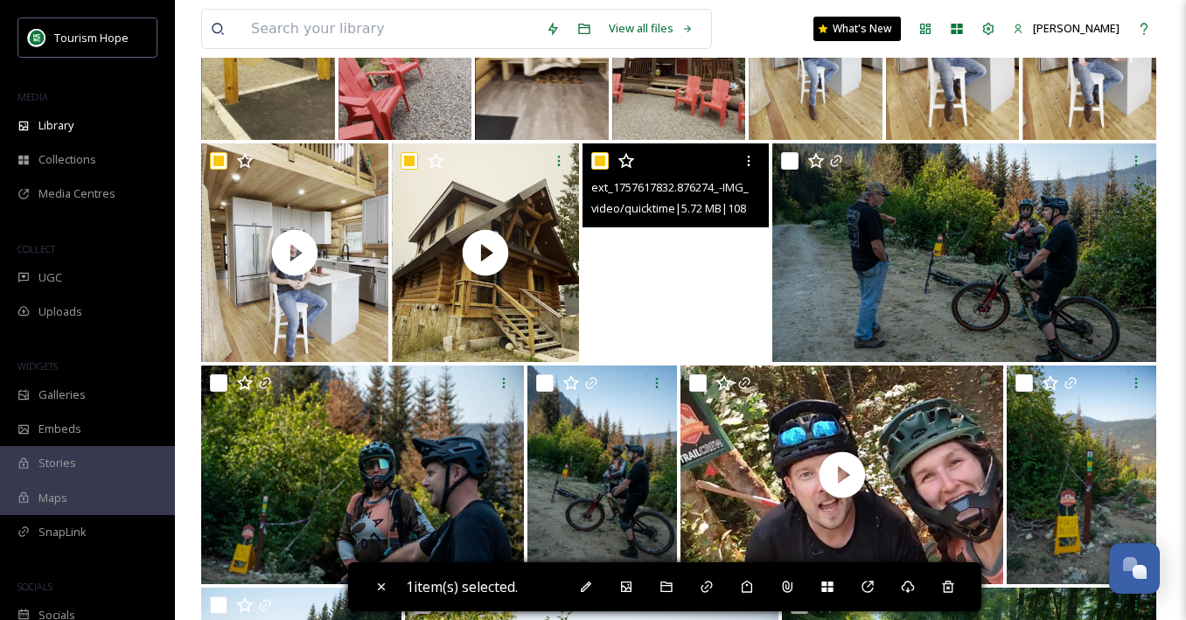
checkbox input "true"
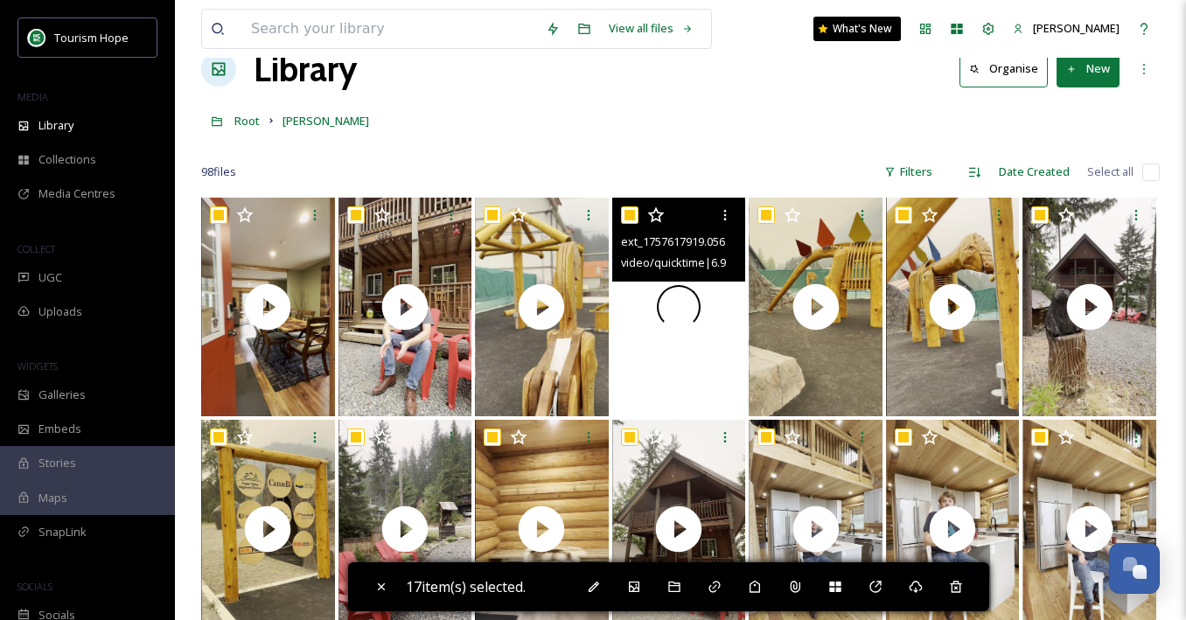
scroll to position [0, 0]
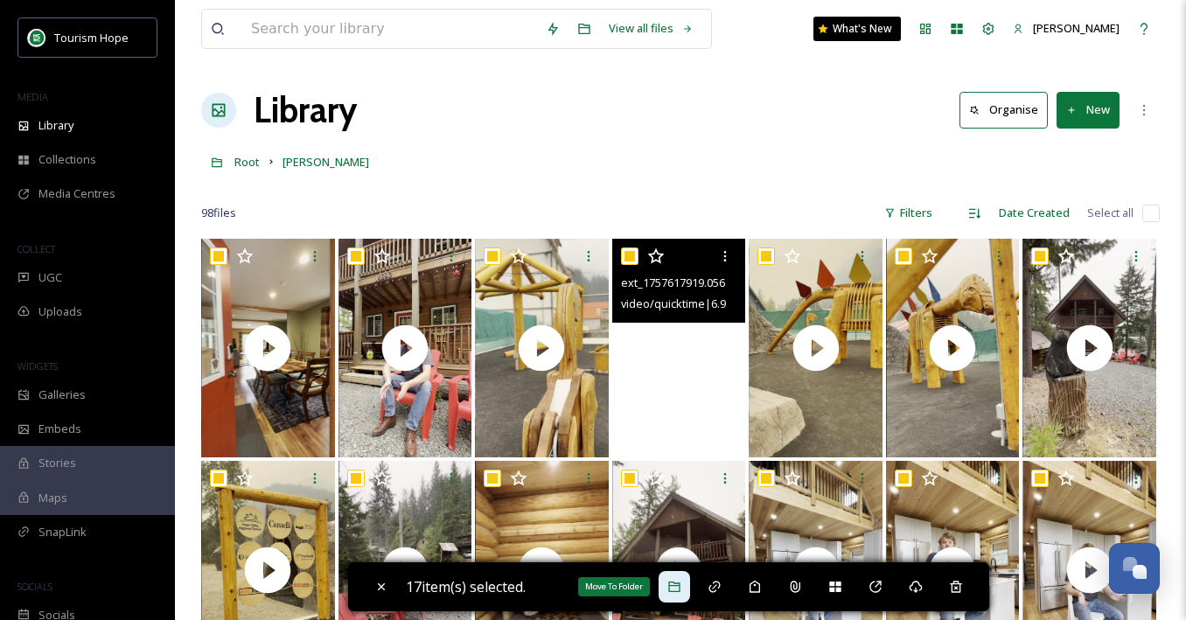
click at [678, 584] on icon at bounding box center [674, 587] width 14 height 14
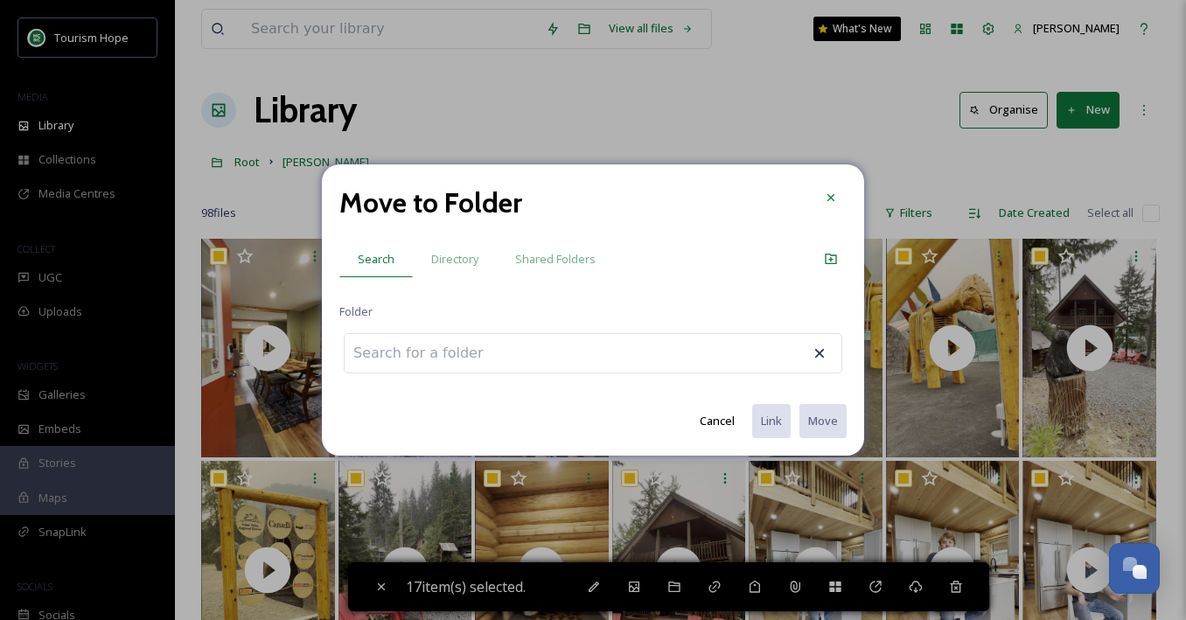
click at [593, 356] on div at bounding box center [593, 353] width 499 height 40
click at [454, 342] on input at bounding box center [441, 353] width 192 height 38
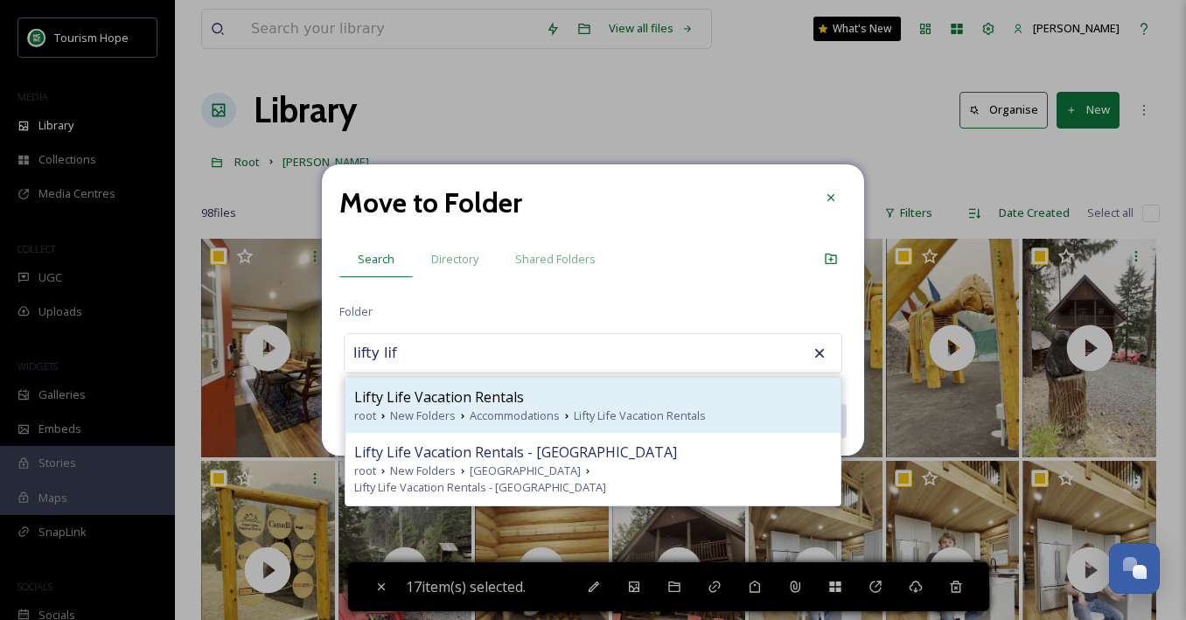
click at [498, 395] on span "Lifty Life Vacation Rentals" at bounding box center [439, 397] width 170 height 21
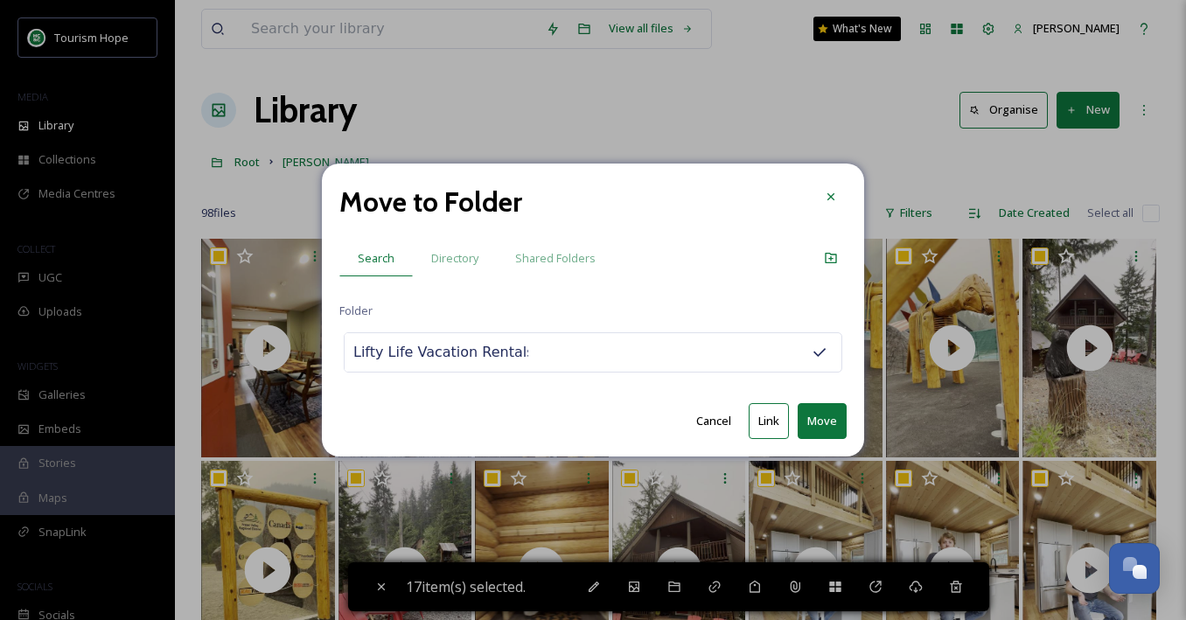
click at [768, 417] on button "Link" at bounding box center [769, 421] width 40 height 36
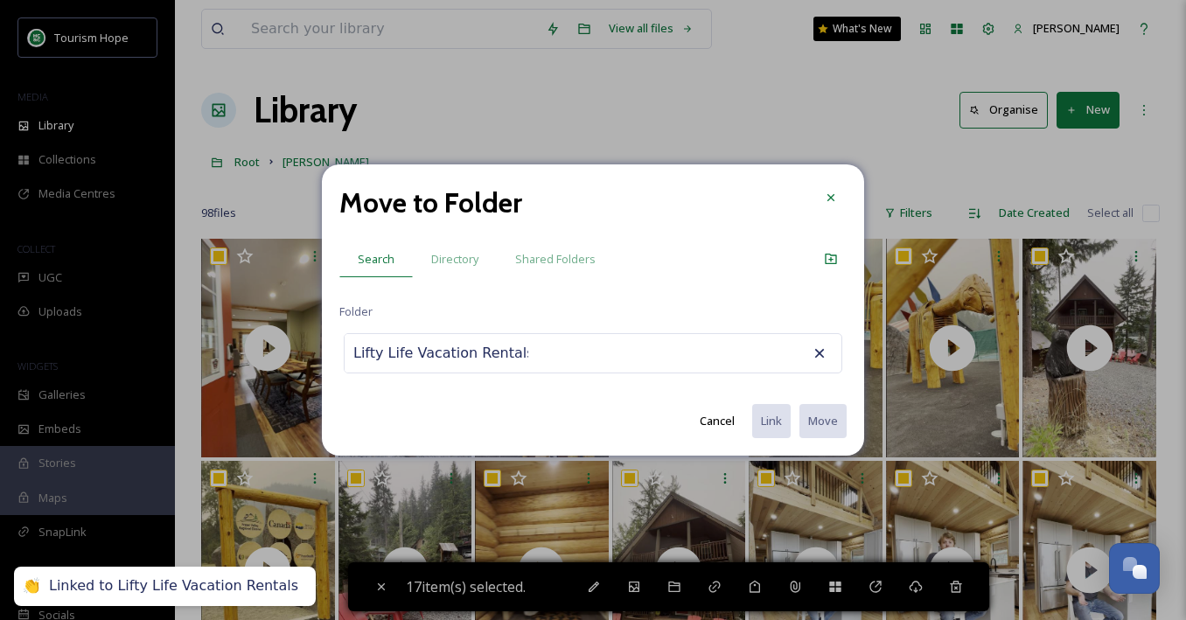
click at [454, 356] on input "Lifty Life Vacation Rentals" at bounding box center [441, 353] width 192 height 38
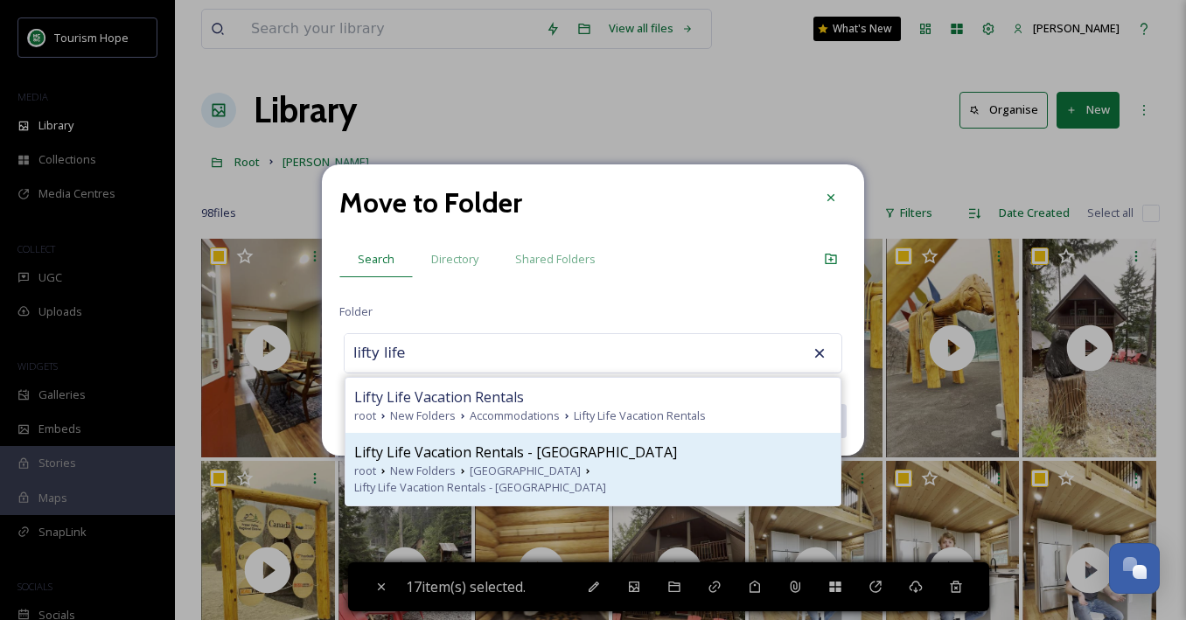
click at [505, 451] on span "Lifty Life Vacation Rentals - [GEOGRAPHIC_DATA]" at bounding box center [515, 452] width 323 height 21
type input "Lifty Life Vacation Rentals - [GEOGRAPHIC_DATA]"
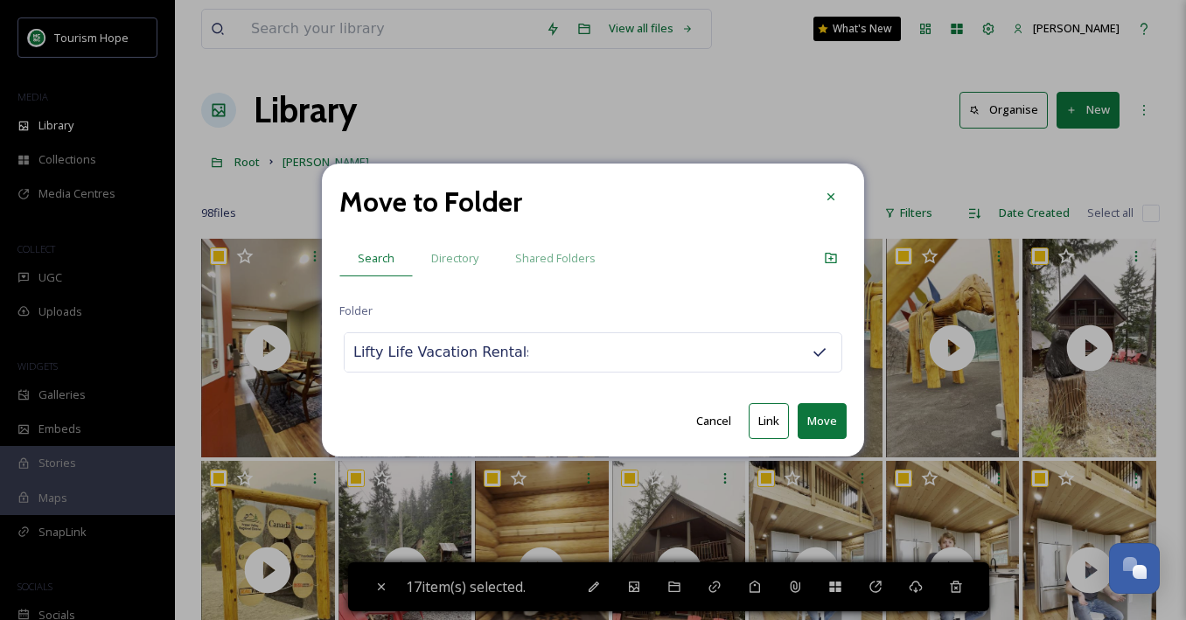
click at [815, 415] on button "Move" at bounding box center [822, 421] width 49 height 36
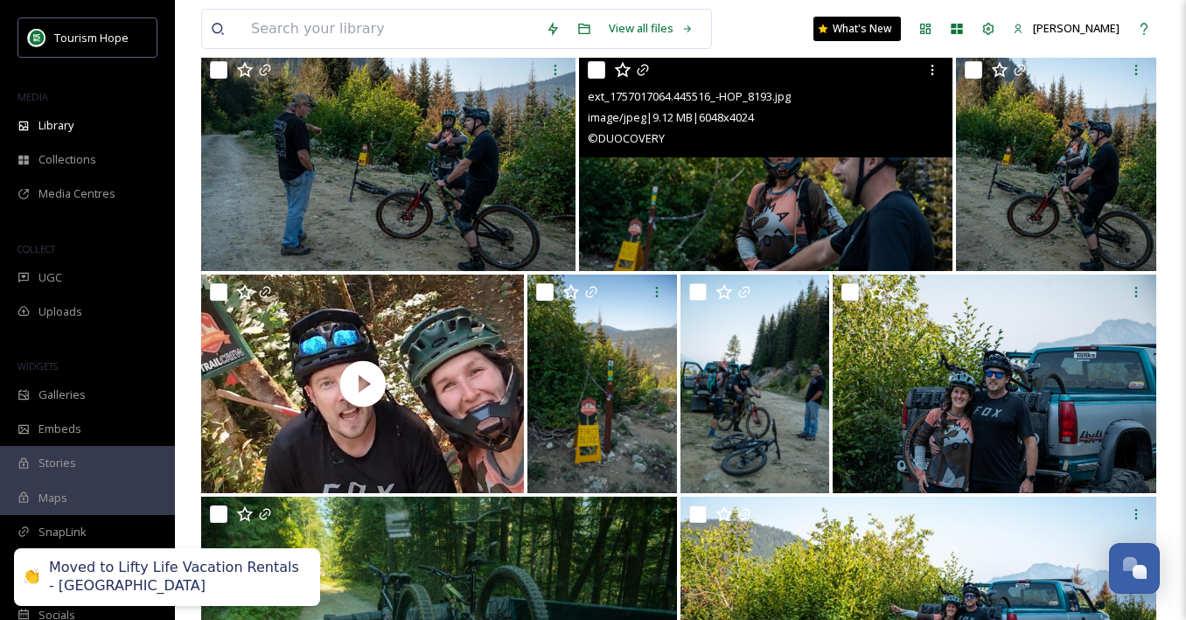
scroll to position [185, 0]
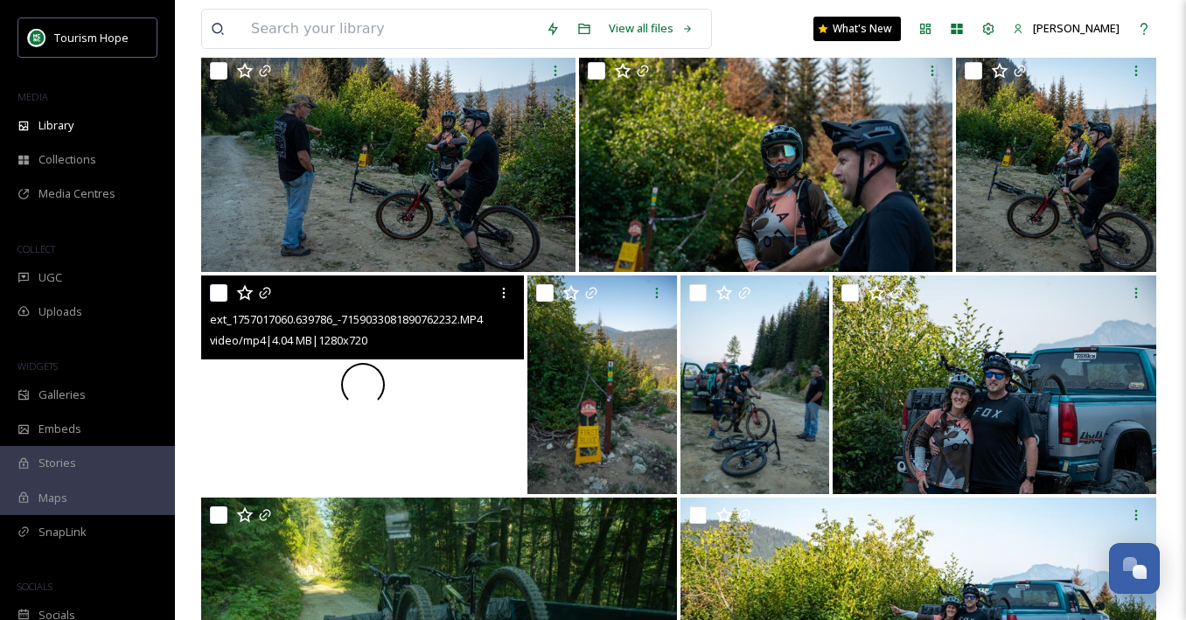
click at [418, 382] on div at bounding box center [362, 385] width 323 height 219
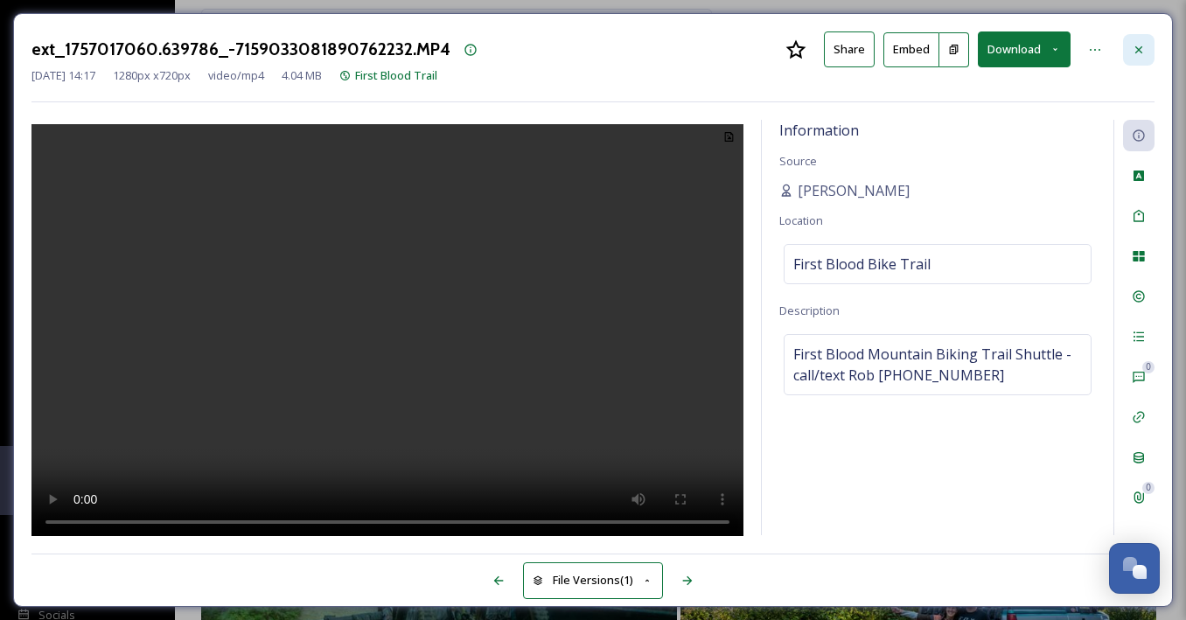
click at [1147, 42] on div at bounding box center [1138, 49] width 31 height 31
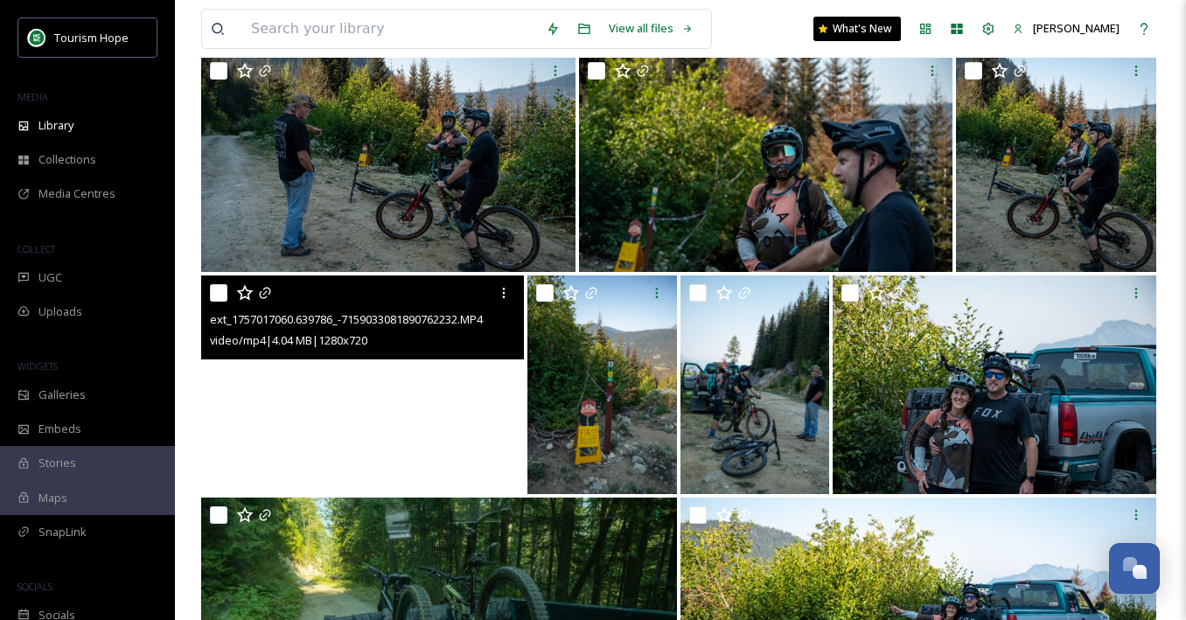
click at [408, 434] on video "ext_1757017060.639786_-7159033081890762232.MP4" at bounding box center [362, 385] width 323 height 219
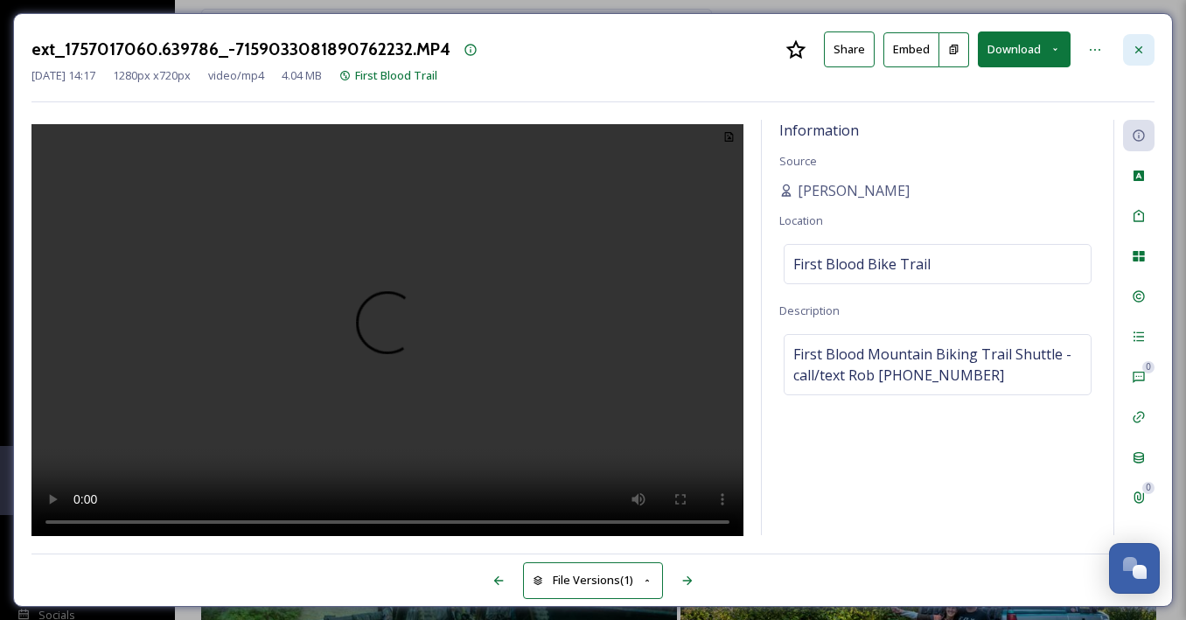
click at [1132, 45] on icon at bounding box center [1139, 50] width 14 height 14
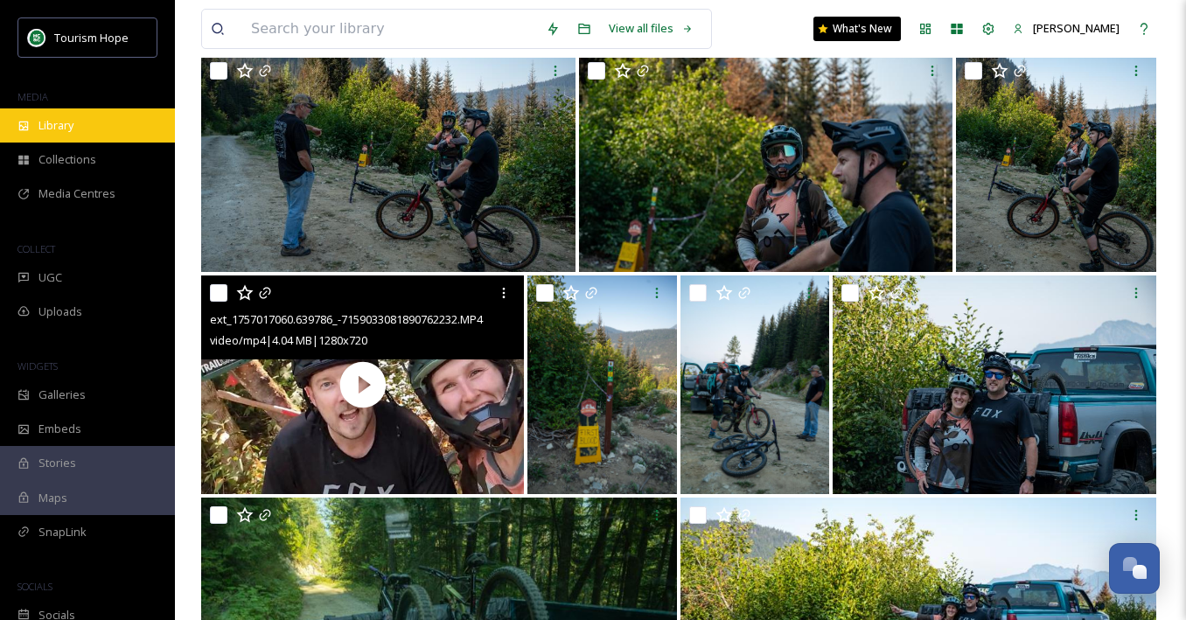
click at [86, 128] on div "Library" at bounding box center [87, 125] width 175 height 34
